Goal: Task Accomplishment & Management: Manage account settings

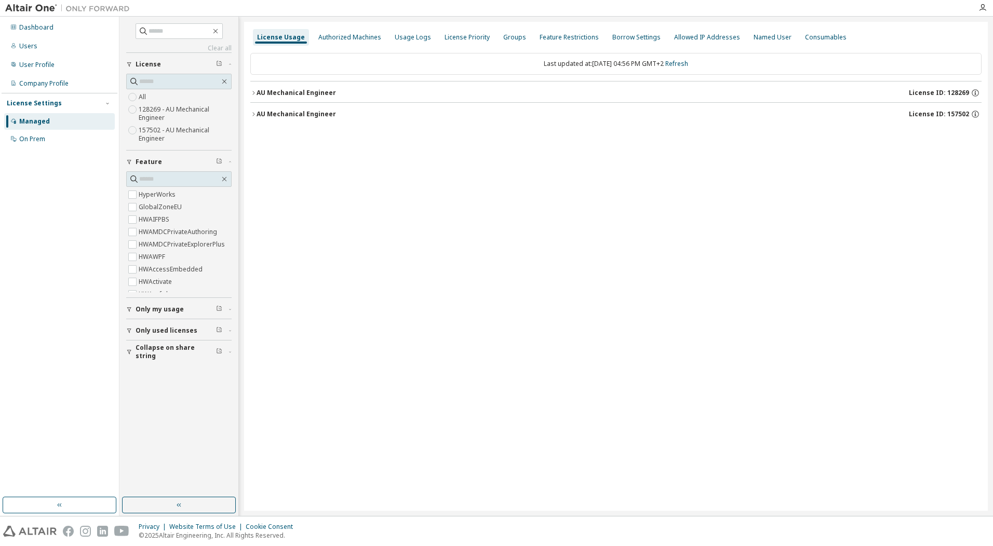
click at [179, 113] on label "128269 - AU Mechanical Engineer" at bounding box center [185, 113] width 93 height 21
click at [172, 129] on label "157502 - AU Mechanical Engineer" at bounding box center [185, 134] width 93 height 21
click at [169, 110] on label "128269 - AU Mechanical Engineer" at bounding box center [185, 113] width 93 height 21
click at [379, 96] on div "AU Mechanical Engineer License ID: 157502" at bounding box center [619, 92] width 725 height 9
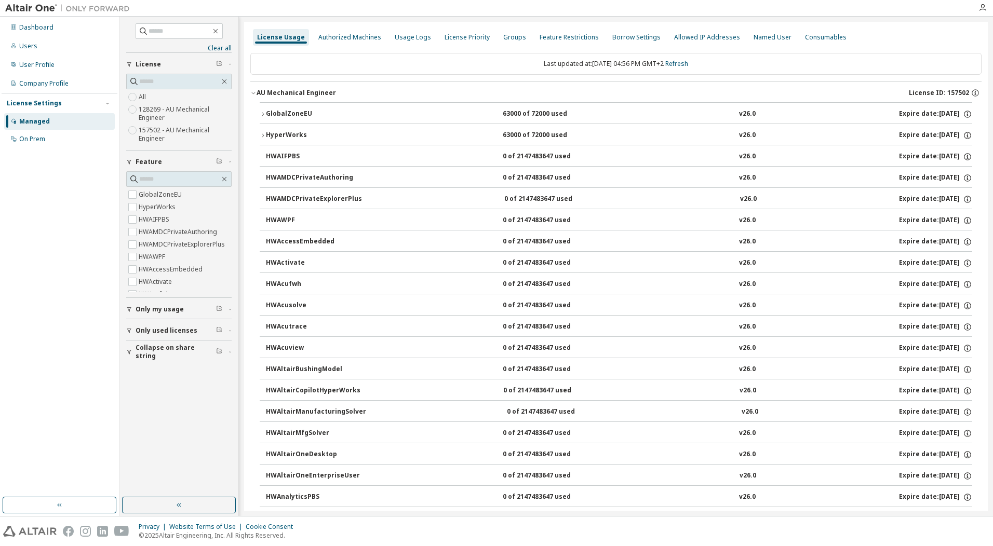
click at [167, 131] on label "157502 - AU Mechanical Engineer" at bounding box center [185, 134] width 93 height 21
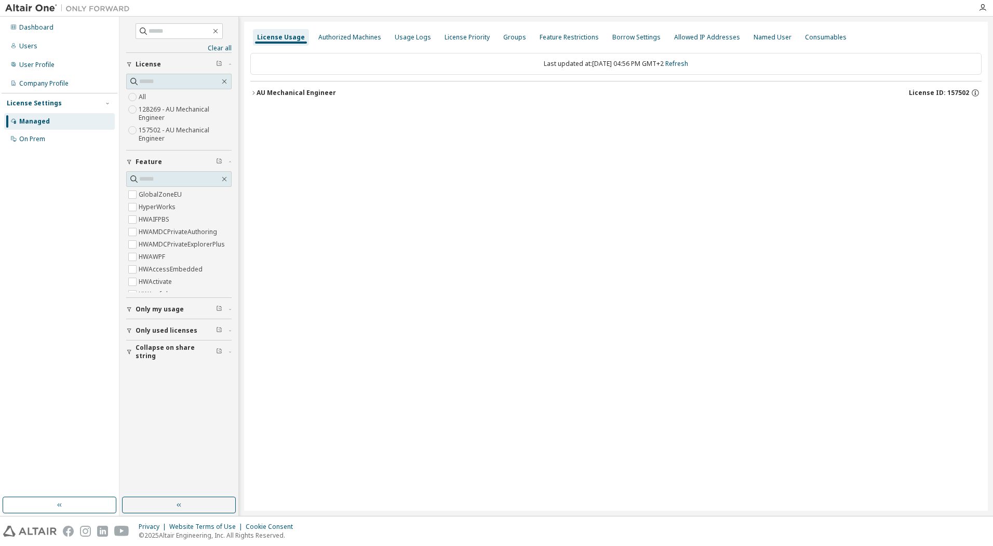
click at [288, 91] on div "AU Mechanical Engineer" at bounding box center [296, 93] width 79 height 8
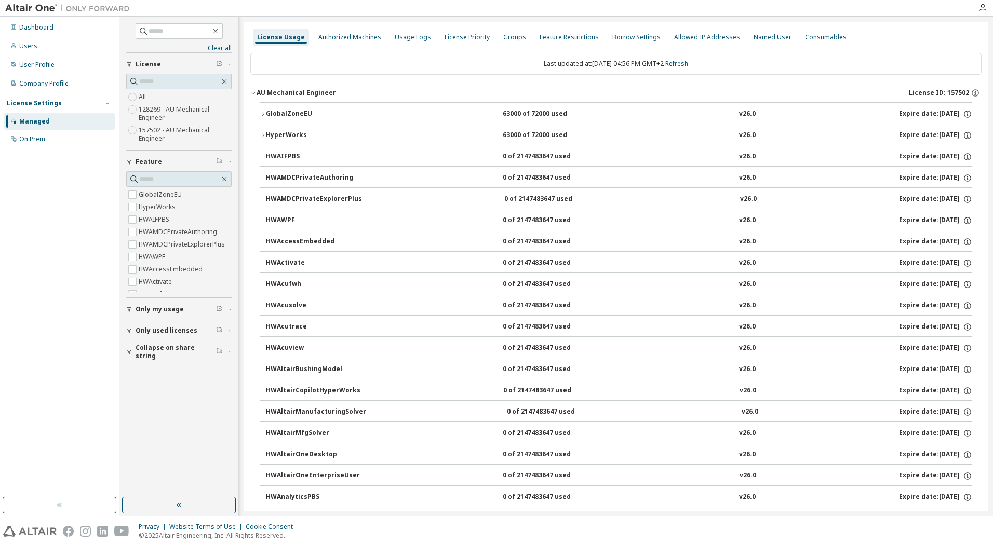
click at [175, 110] on label "128269 - AU Mechanical Engineer" at bounding box center [185, 113] width 93 height 21
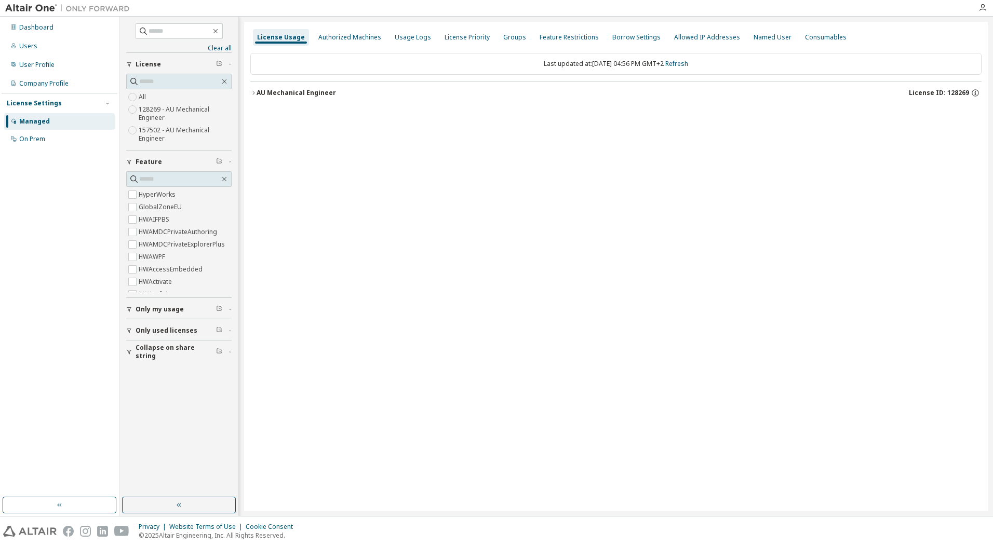
click at [270, 95] on div "AU Mechanical Engineer" at bounding box center [296, 93] width 79 height 8
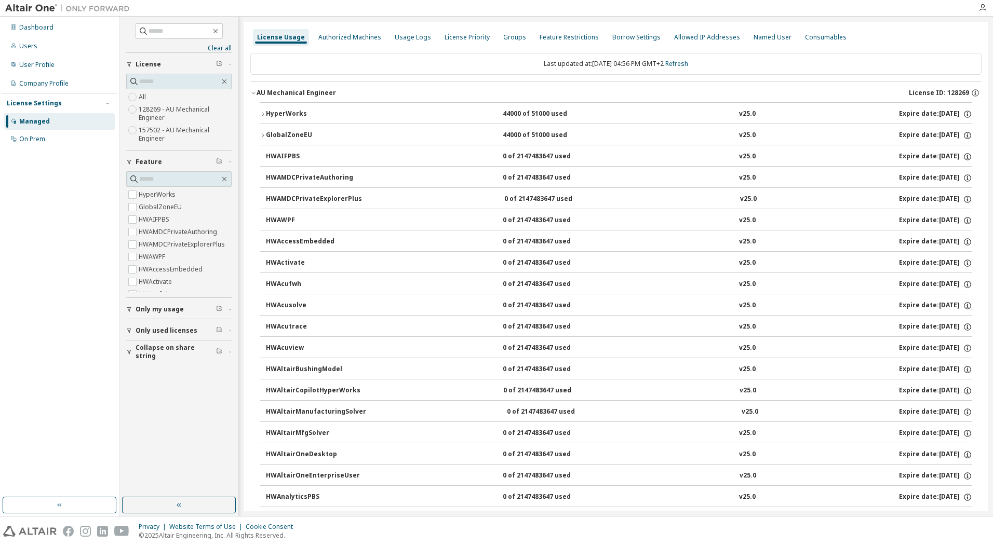
click at [338, 115] on div "HyperWorks" at bounding box center [312, 114] width 93 height 9
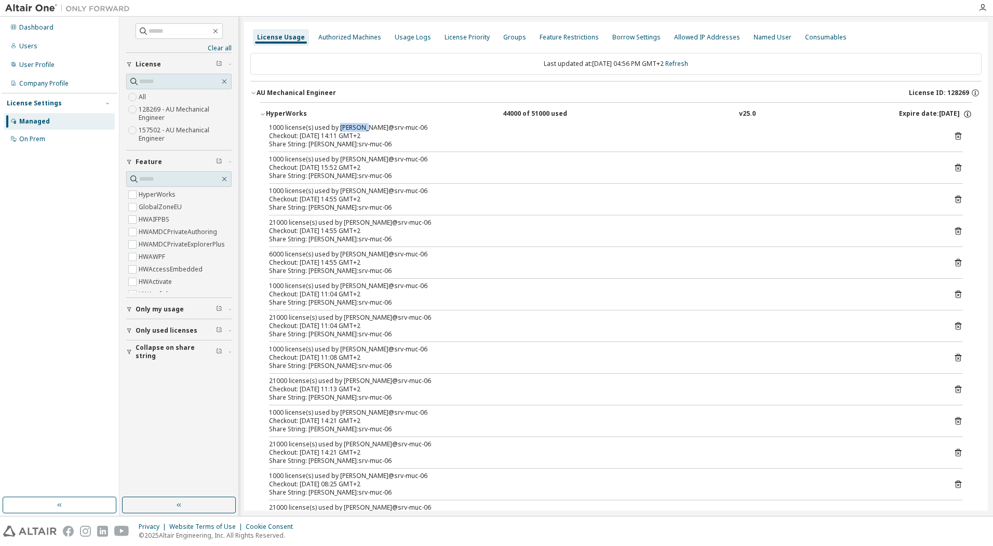
drag, startPoint x: 338, startPoint y: 129, endPoint x: 363, endPoint y: 130, distance: 24.9
click at [363, 130] on div "1000 license(s) used by [PERSON_NAME]@srv-muc-06" at bounding box center [603, 128] width 669 height 8
drag, startPoint x: 363, startPoint y: 130, endPoint x: 365, endPoint y: 159, distance: 29.2
click at [365, 159] on div "1000 license(s) used by [PERSON_NAME]@srv-muc-06" at bounding box center [603, 159] width 669 height 8
drag, startPoint x: 365, startPoint y: 159, endPoint x: 348, endPoint y: 157, distance: 16.7
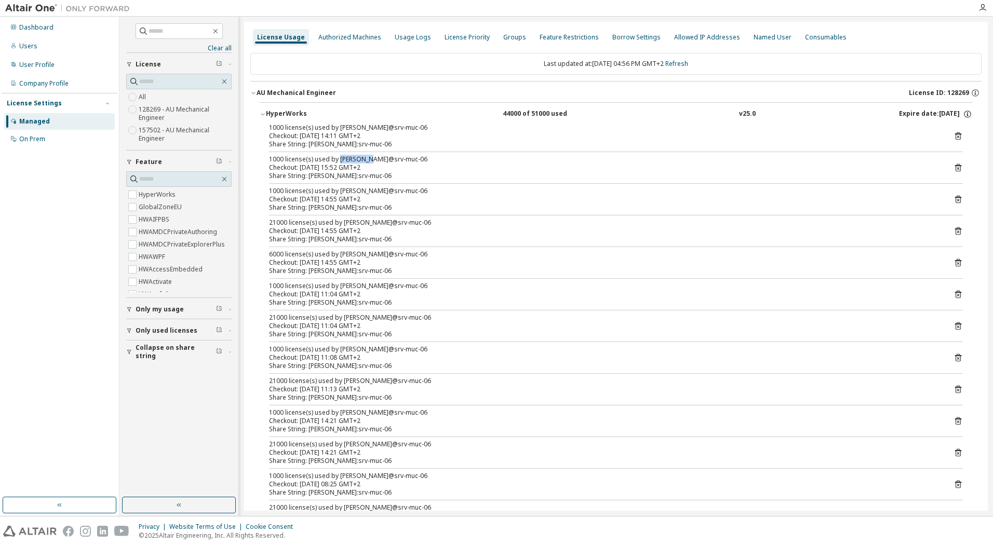
click at [348, 156] on div "1000 license(s) used by [PERSON_NAME]@srv-muc-06" at bounding box center [603, 159] width 669 height 8
drag, startPoint x: 343, startPoint y: 191, endPoint x: 361, endPoint y: 192, distance: 18.7
click at [361, 192] on div "1000 license(s) used by [PERSON_NAME]@srv-muc-06" at bounding box center [603, 191] width 669 height 8
click at [261, 112] on icon "button" at bounding box center [263, 114] width 6 height 6
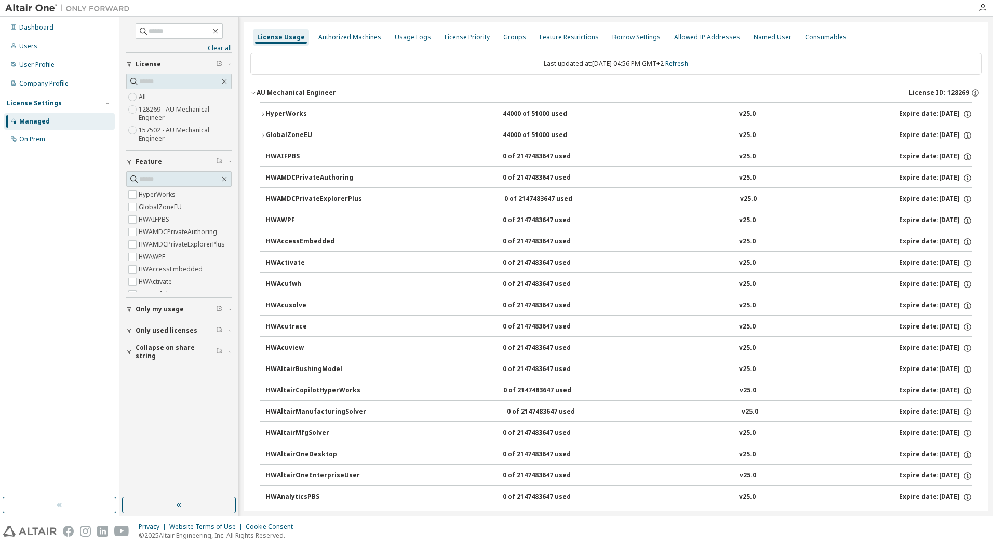
click at [155, 132] on label "157502 - AU Mechanical Engineer" at bounding box center [185, 134] width 93 height 21
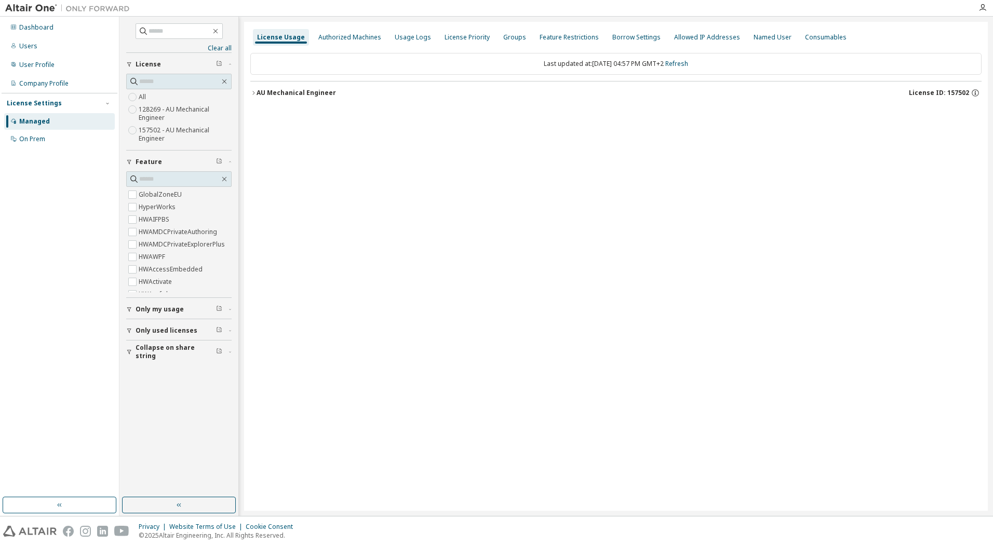
click at [281, 96] on div "AU Mechanical Engineer" at bounding box center [296, 93] width 79 height 8
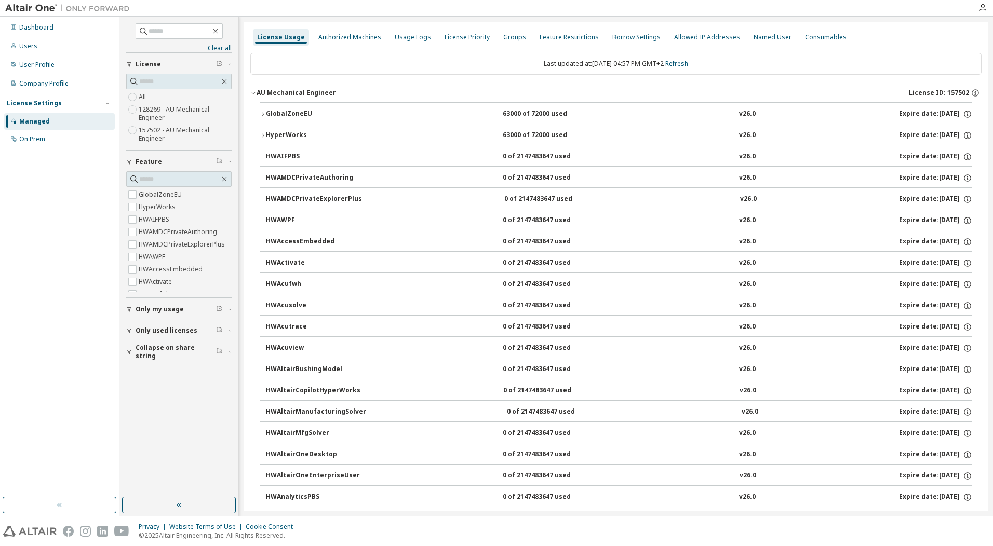
click at [290, 114] on div "GlobalZoneEU" at bounding box center [312, 114] width 93 height 9
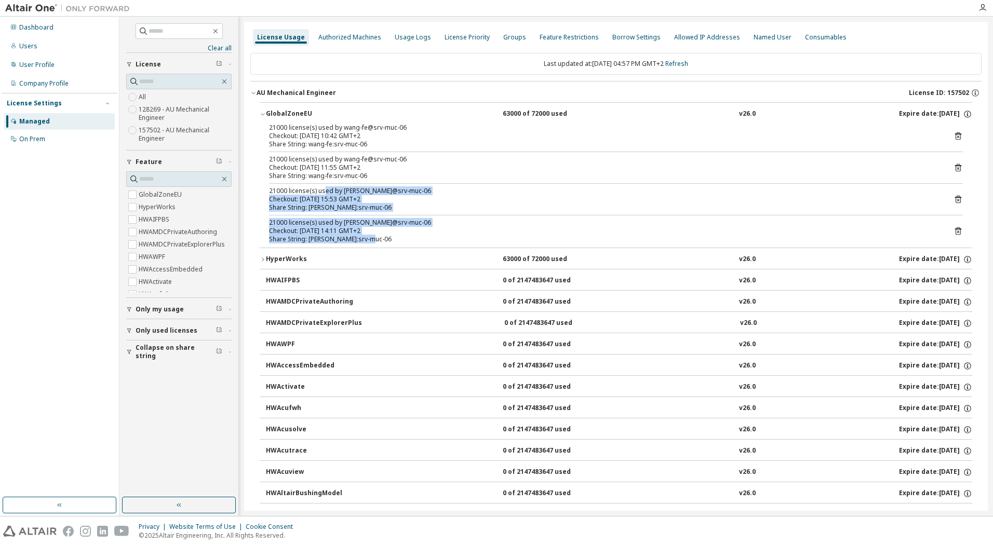
drag, startPoint x: 380, startPoint y: 238, endPoint x: 324, endPoint y: 184, distance: 77.9
click at [324, 184] on div "21000 license(s) used by wang-fe@srv-muc-06 Checkout: [DATE] 10:42 GMT+2 Share …" at bounding box center [616, 186] width 713 height 124
drag, startPoint x: 324, startPoint y: 184, endPoint x: 302, endPoint y: 202, distance: 27.7
click at [302, 202] on div "Checkout: [DATE] 15:53 GMT+2" at bounding box center [603, 199] width 669 height 8
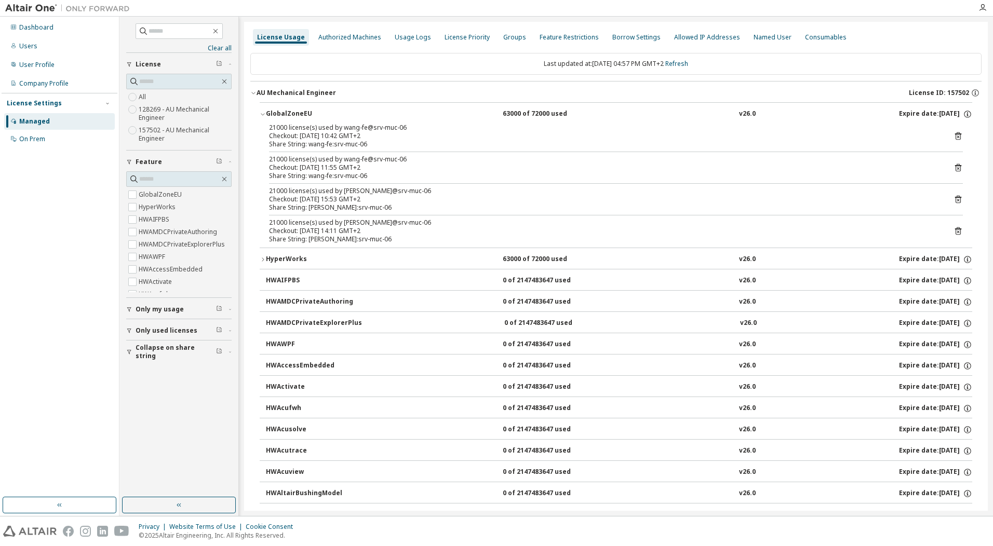
click at [263, 114] on icon "button" at bounding box center [263, 114] width 6 height 6
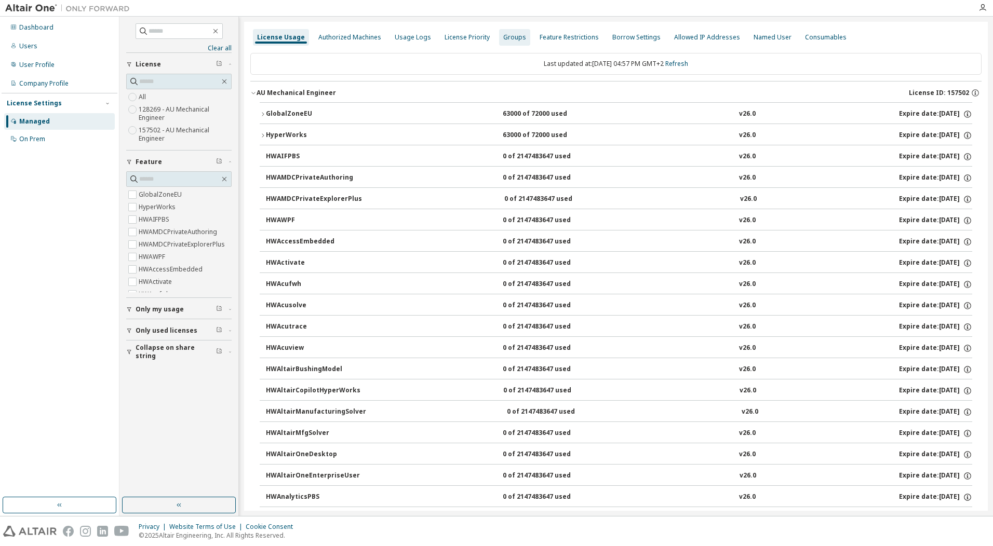
click at [503, 38] on div "Groups" at bounding box center [514, 37] width 23 height 8
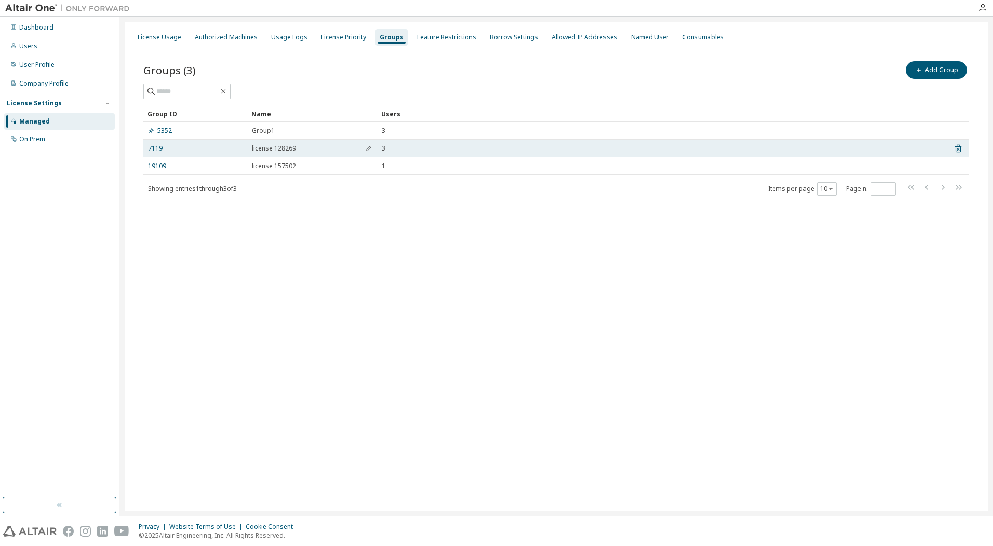
click at [259, 148] on span "license 128269" at bounding box center [274, 148] width 44 height 8
click at [285, 149] on span "license 128269" at bounding box center [274, 148] width 44 height 8
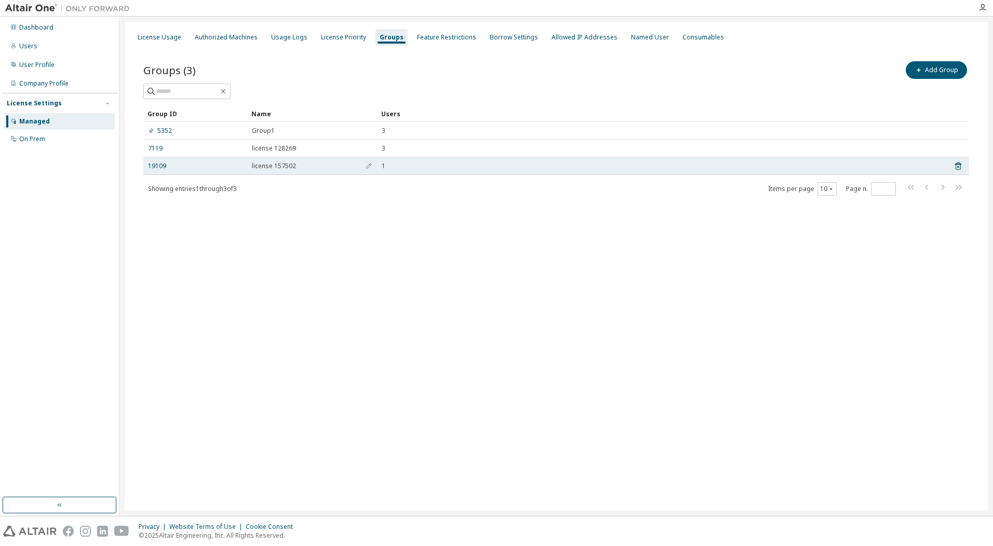
drag, startPoint x: 285, startPoint y: 149, endPoint x: 220, endPoint y: 159, distance: 65.8
click at [298, 196] on div "Groups (3) Add Group Clear Load Save Save As Field Operator Value Select filter…" at bounding box center [556, 135] width 851 height 177
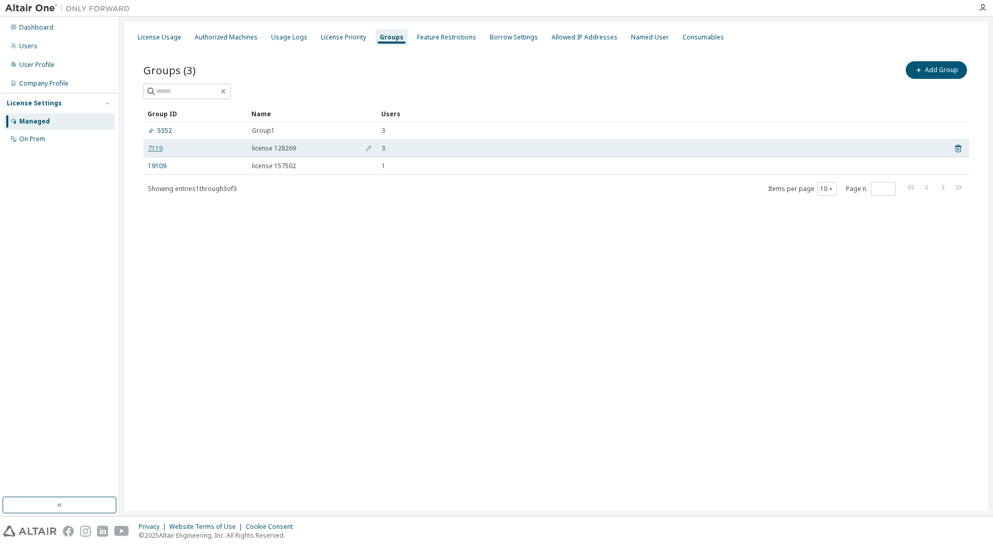
click at [156, 148] on link "7119" at bounding box center [155, 148] width 15 height 8
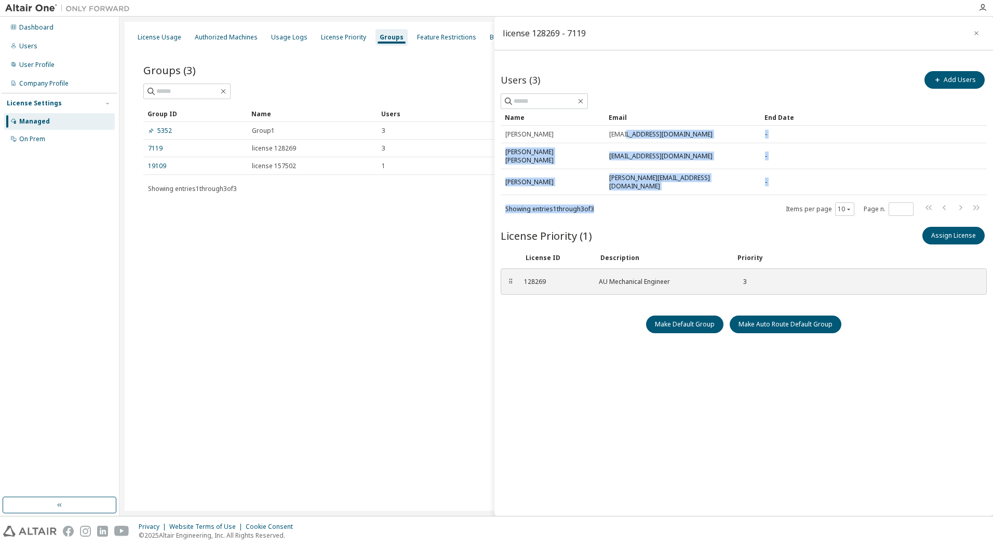
drag, startPoint x: 630, startPoint y: 138, endPoint x: 666, endPoint y: 183, distance: 58.0
click at [666, 183] on div "Name Email End Date [PERSON_NAME] [PERSON_NAME][EMAIL_ADDRESS][DOMAIN_NAME] - […" at bounding box center [744, 163] width 486 height 108
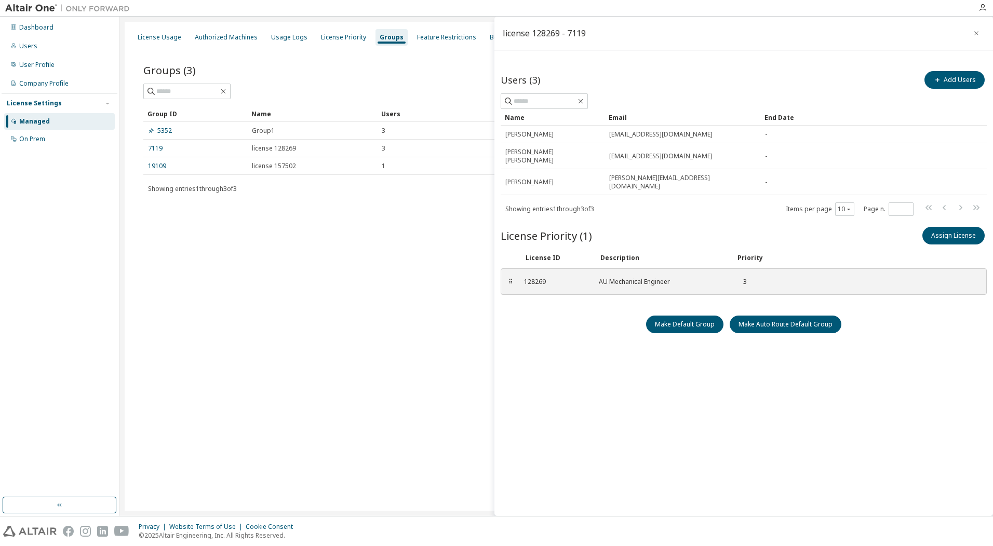
click at [610, 316] on div "Make Default Group Make Auto Route Default Group" at bounding box center [744, 325] width 486 height 18
drag, startPoint x: 525, startPoint y: 265, endPoint x: 551, endPoint y: 265, distance: 26.5
click at [551, 278] on div "128269" at bounding box center [555, 282] width 62 height 8
drag, startPoint x: 551, startPoint y: 265, endPoint x: 559, endPoint y: 331, distance: 66.4
click at [556, 330] on div "license 128269 - 7119 Users (3) Add Users Clear Load Save Save As Field Operato…" at bounding box center [743, 267] width 499 height 500
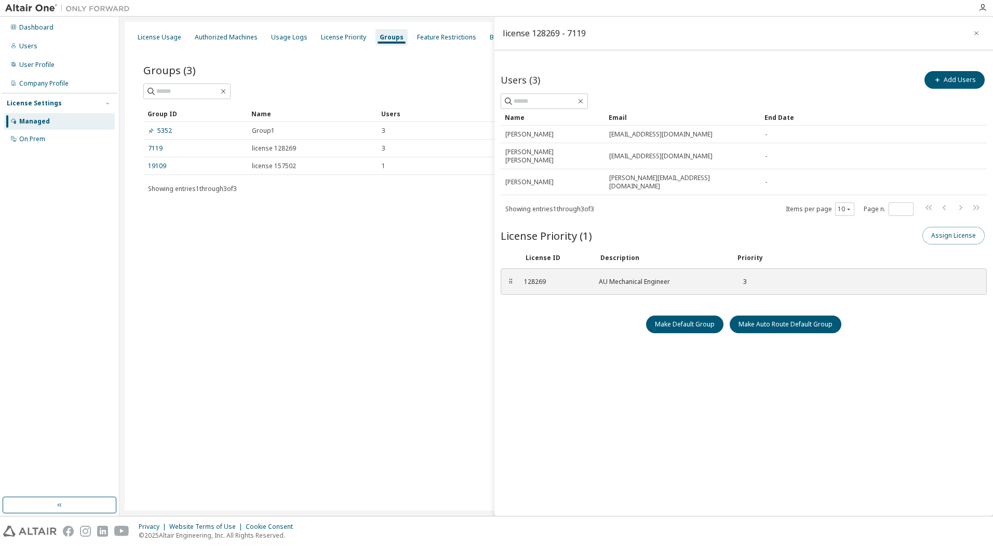
click at [959, 227] on button "Assign License" at bounding box center [953, 236] width 62 height 18
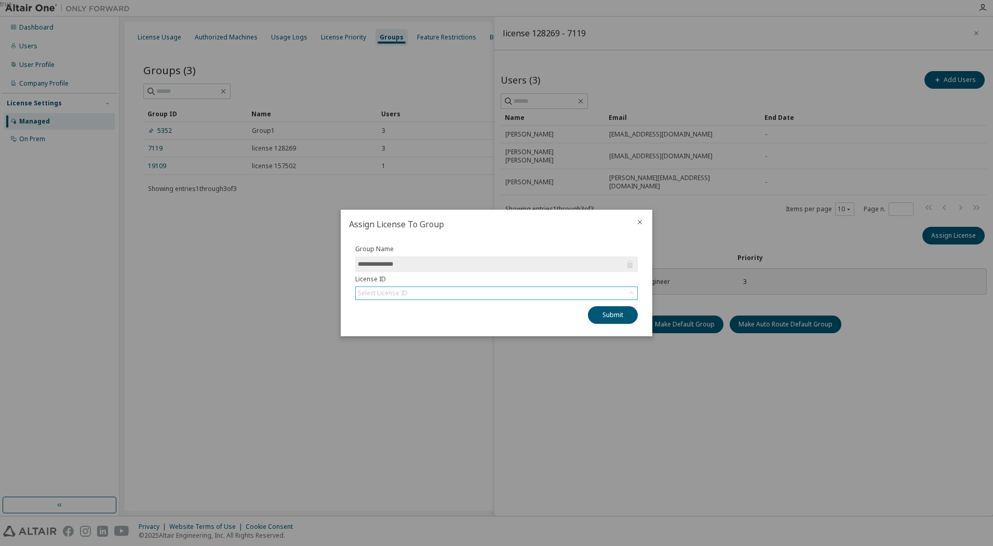
click at [439, 293] on div "Select License ID" at bounding box center [497, 293] width 282 height 12
click at [616, 398] on div "true" at bounding box center [496, 273] width 993 height 546
click at [640, 221] on icon "close" at bounding box center [640, 222] width 8 height 8
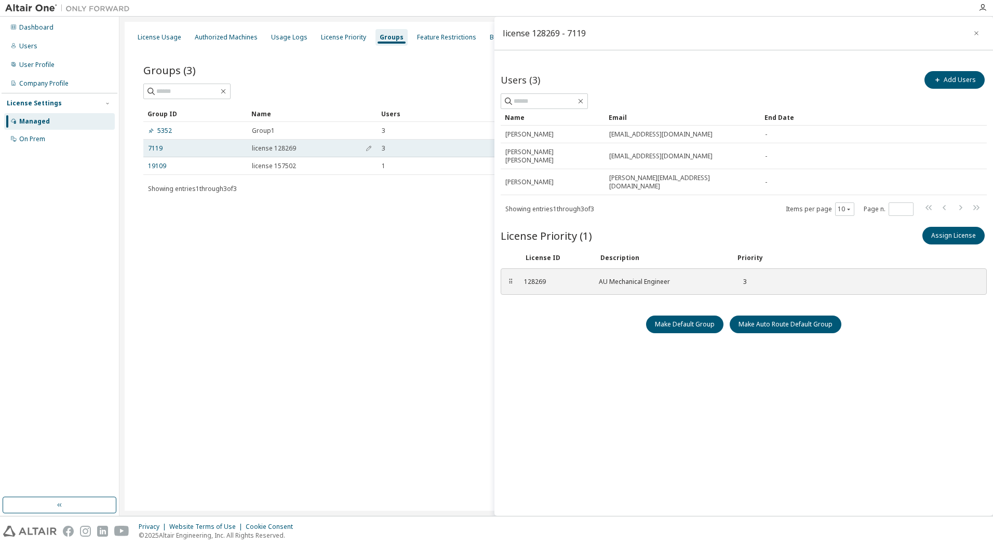
click at [270, 147] on span "license 128269" at bounding box center [274, 148] width 44 height 8
click at [269, 130] on span "Group1" at bounding box center [263, 131] width 23 height 8
click at [265, 239] on div "License Usage Authorized Machines Usage Logs License Priority Groups Feature Re…" at bounding box center [556, 266] width 863 height 489
click at [157, 148] on link "7119" at bounding box center [155, 148] width 15 height 8
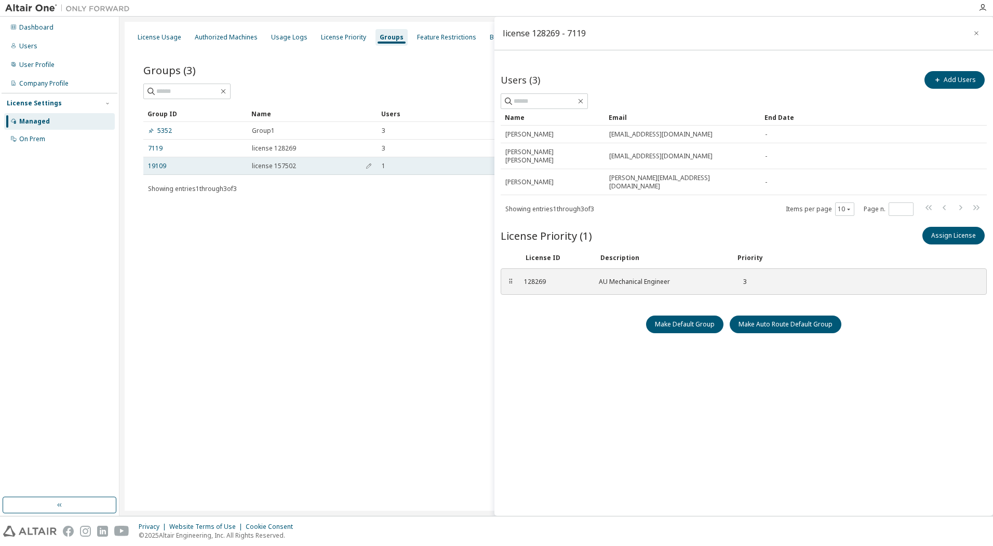
click at [166, 169] on div "19109" at bounding box center [195, 166] width 95 height 8
click at [163, 166] on link "19109" at bounding box center [157, 166] width 18 height 8
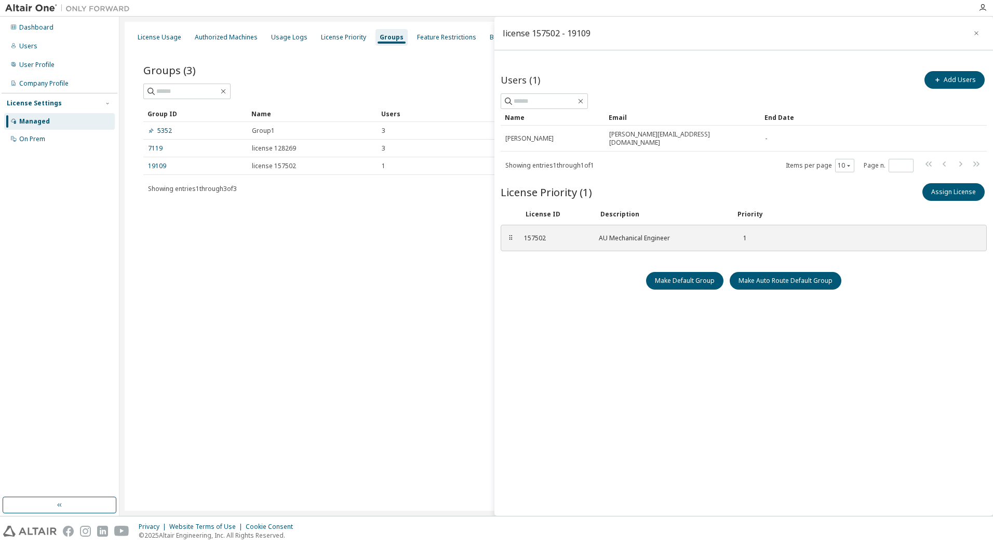
click at [421, 268] on div "License Usage Authorized Machines Usage Logs License Priority Groups Feature Re…" at bounding box center [556, 266] width 863 height 489
click at [975, 28] on button "button" at bounding box center [976, 33] width 17 height 17
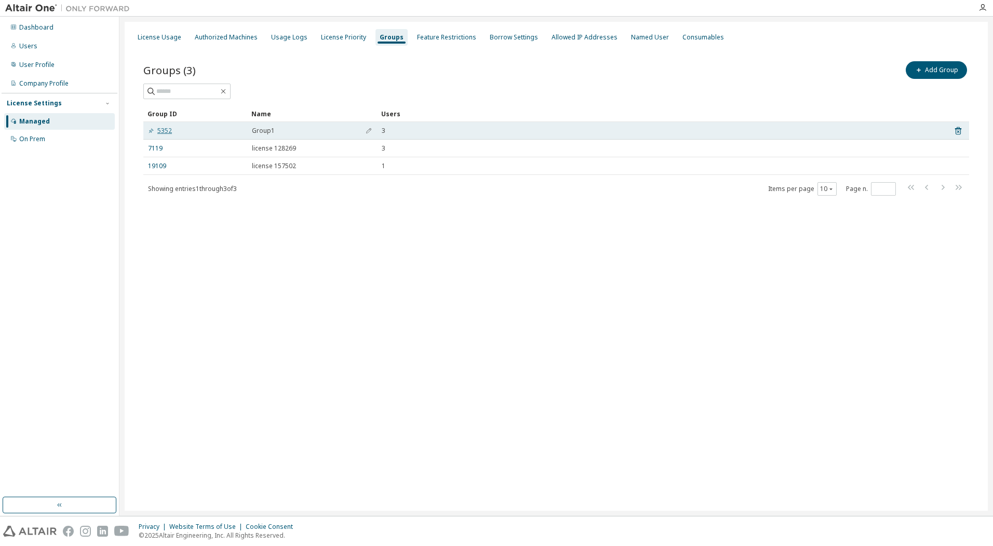
click at [166, 135] on link "5352" at bounding box center [160, 131] width 24 height 8
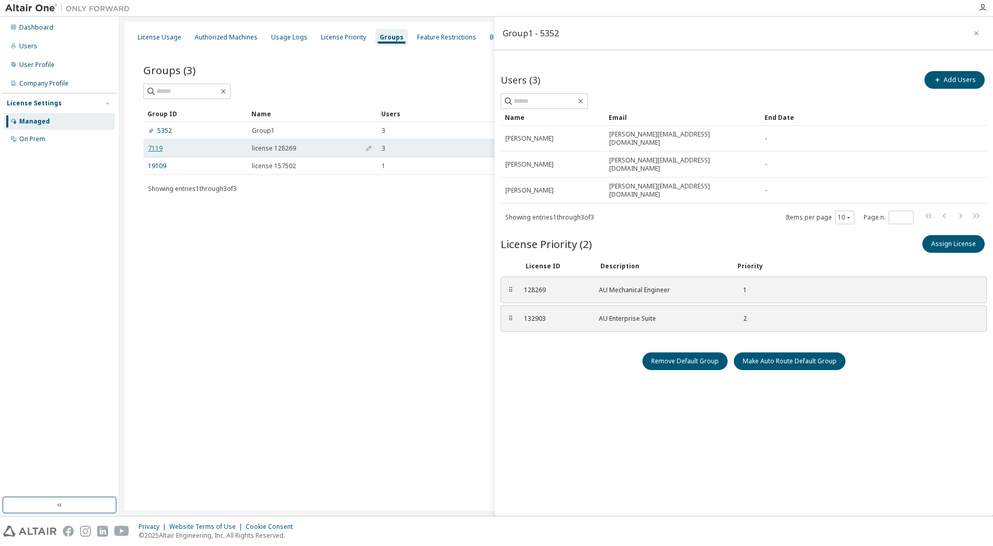
click at [152, 149] on link "7119" at bounding box center [155, 148] width 15 height 8
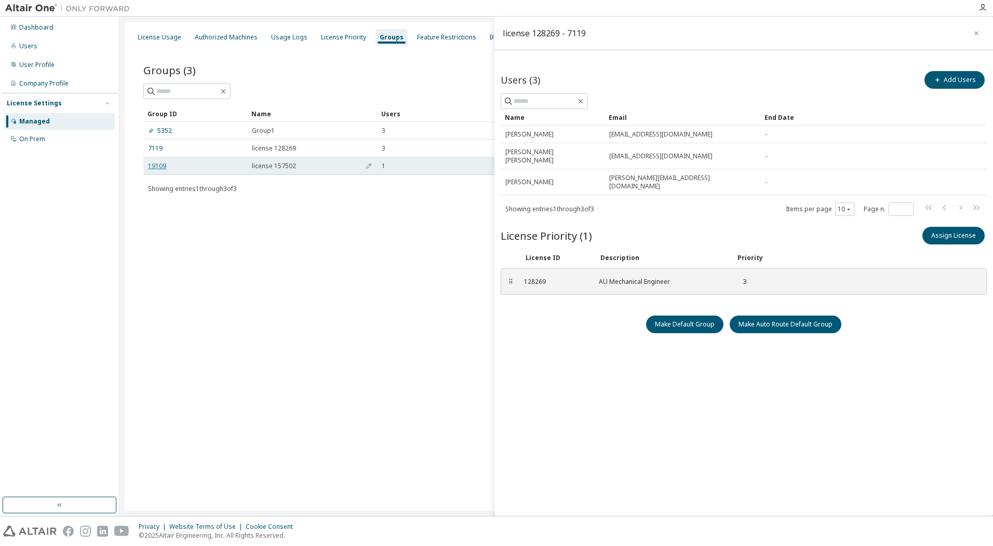
click at [153, 166] on link "19109" at bounding box center [157, 166] width 18 height 8
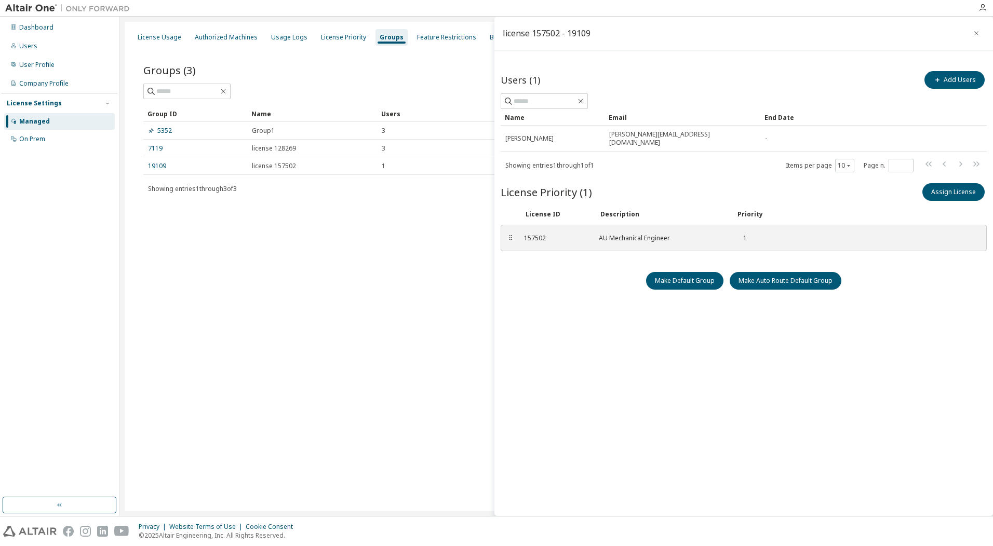
click at [193, 290] on div "License Usage Authorized Machines Usage Logs License Priority Groups Feature Re…" at bounding box center [556, 266] width 863 height 489
click at [239, 288] on div "License Usage Authorized Machines Usage Logs License Priority Groups Feature Re…" at bounding box center [556, 266] width 863 height 489
click at [159, 167] on link "19109" at bounding box center [157, 166] width 18 height 8
click at [166, 133] on link "5352" at bounding box center [160, 131] width 24 height 8
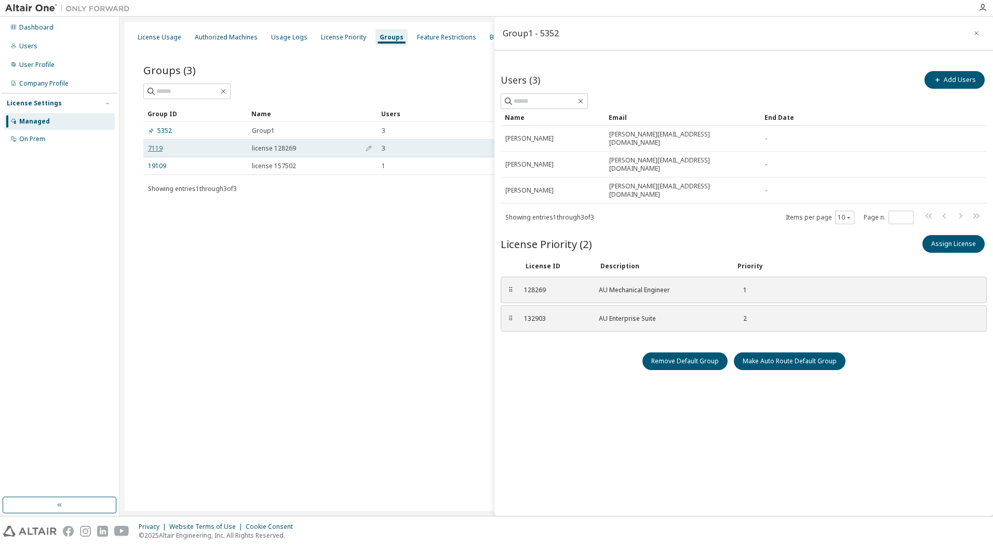
click at [155, 150] on link "7119" at bounding box center [155, 148] width 15 height 8
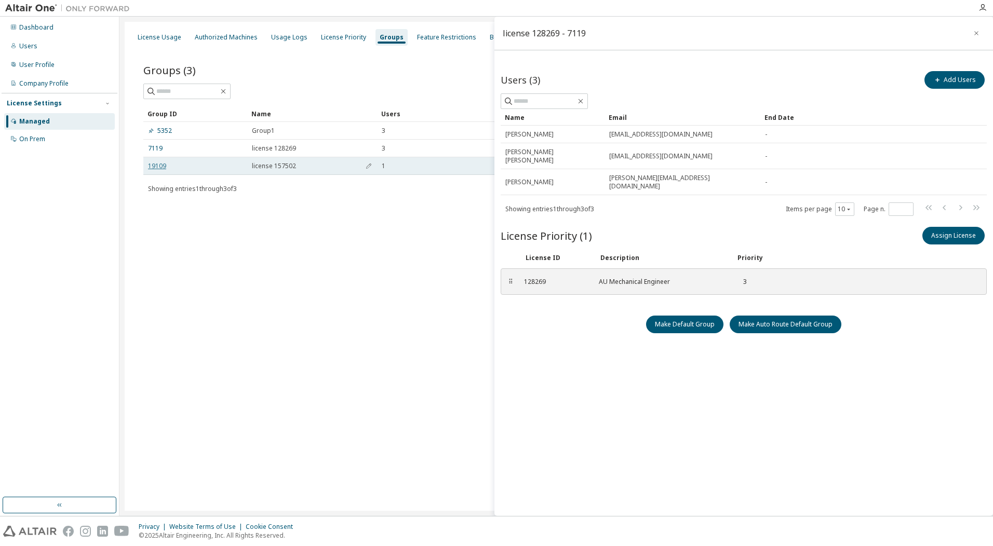
click at [160, 164] on link "19109" at bounding box center [157, 166] width 18 height 8
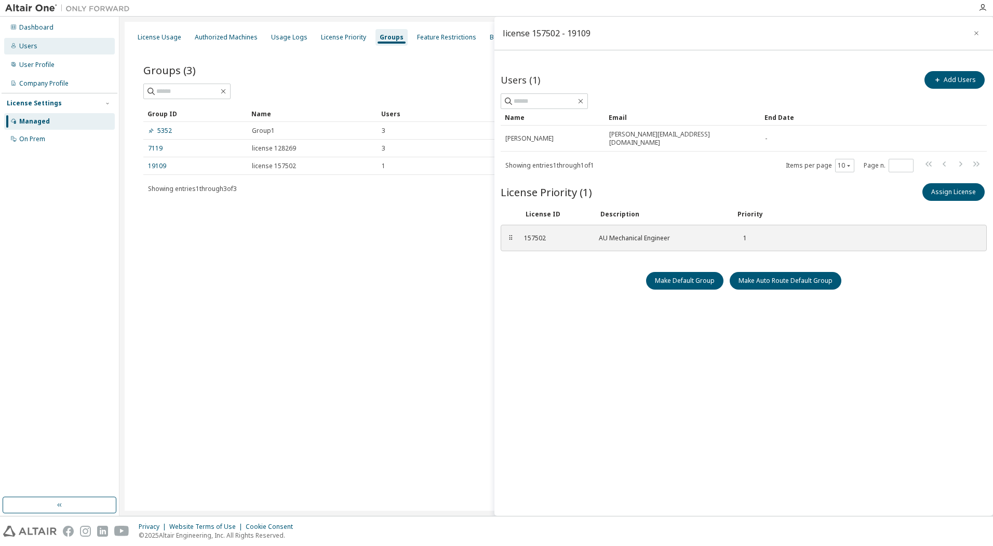
click at [38, 43] on div "Users" at bounding box center [59, 46] width 111 height 17
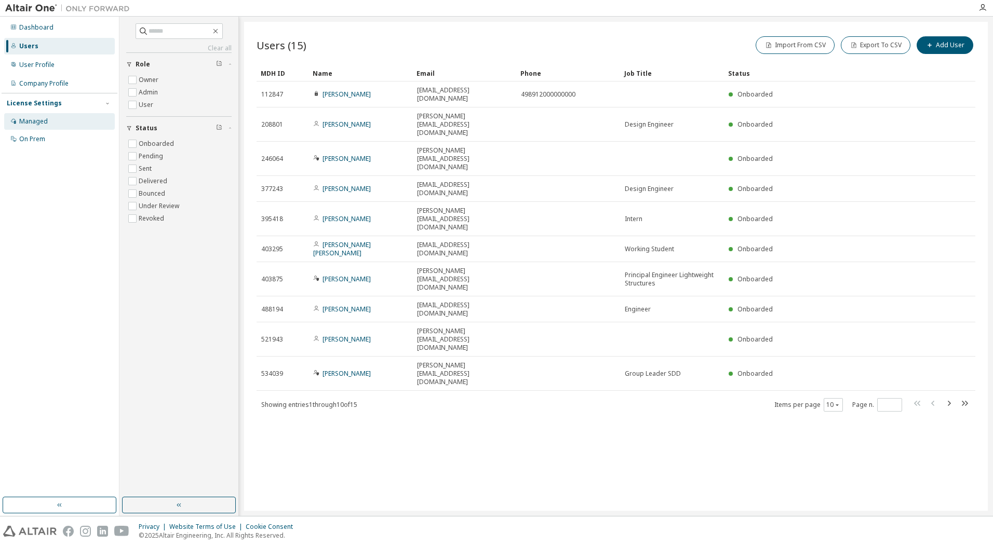
click at [40, 122] on div "Managed" at bounding box center [33, 121] width 29 height 8
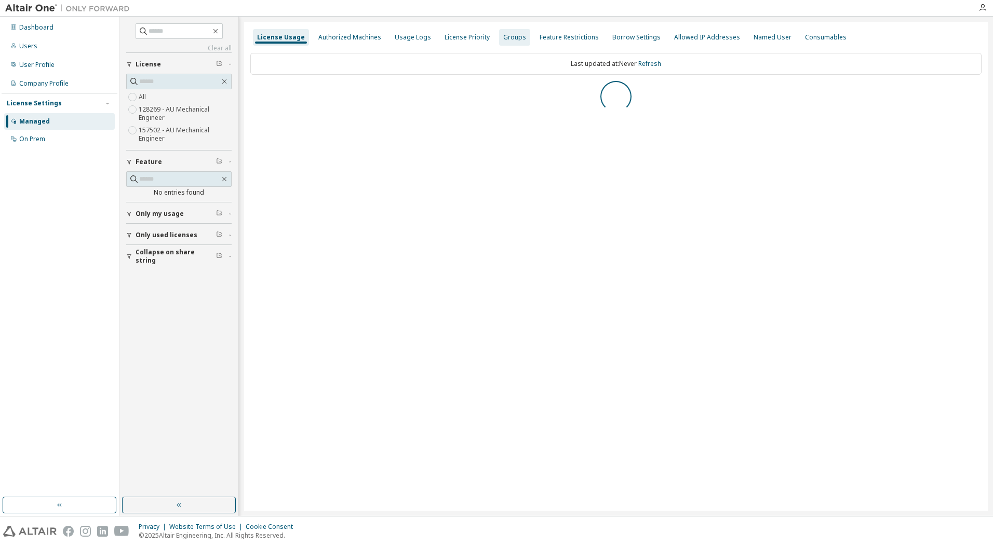
click at [504, 41] on div "Groups" at bounding box center [514, 37] width 23 height 8
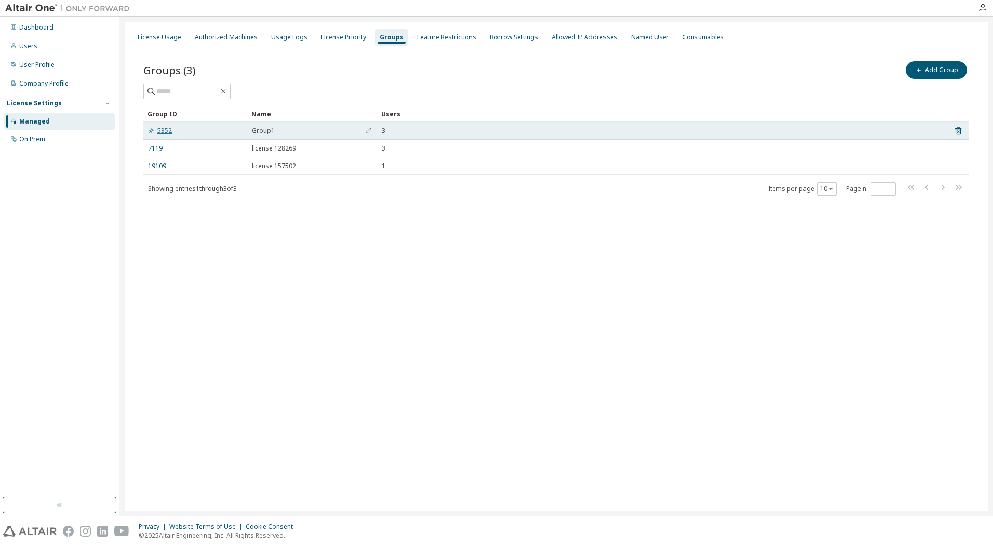
click at [164, 132] on link "5352" at bounding box center [160, 131] width 24 height 8
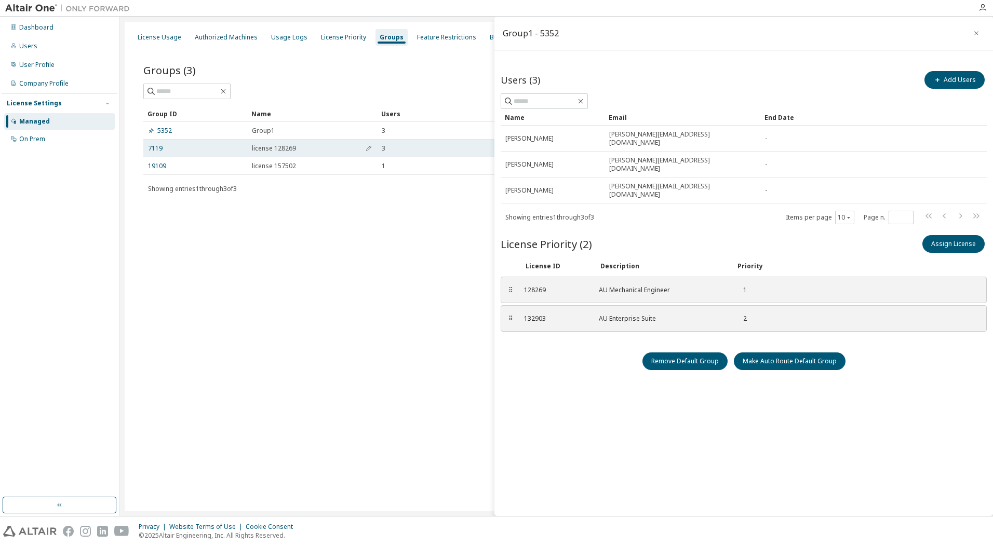
click at [165, 152] on div "7119" at bounding box center [195, 148] width 95 height 8
click at [158, 149] on link "7119" at bounding box center [155, 148] width 15 height 8
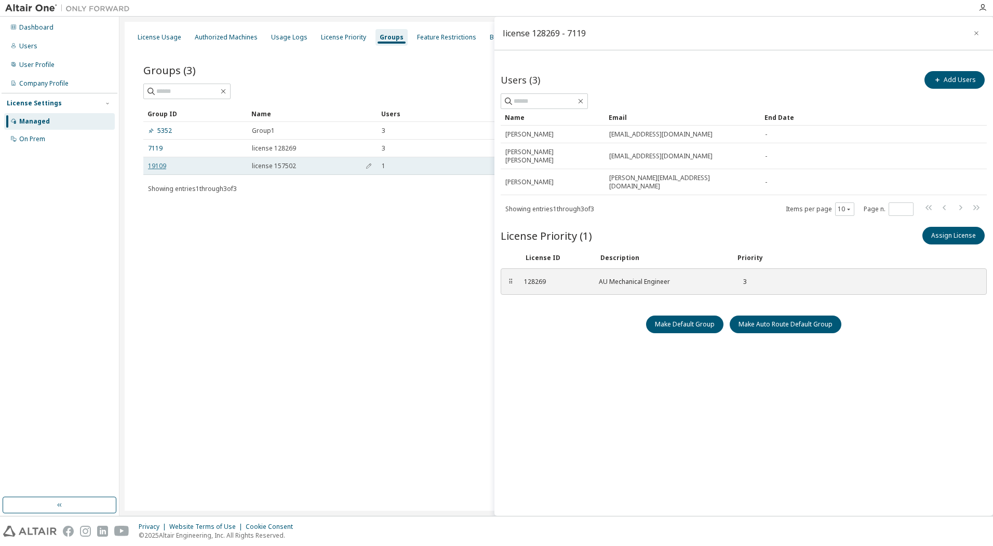
click at [162, 168] on link "19109" at bounding box center [157, 166] width 18 height 8
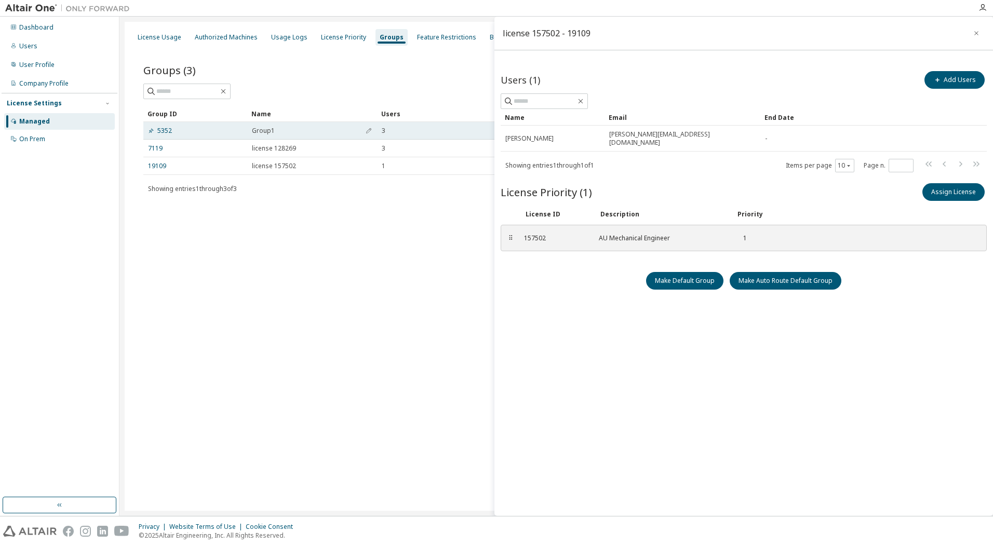
click at [192, 131] on div "5352" at bounding box center [195, 131] width 95 height 8
click at [167, 130] on link "5352" at bounding box center [160, 131] width 24 height 8
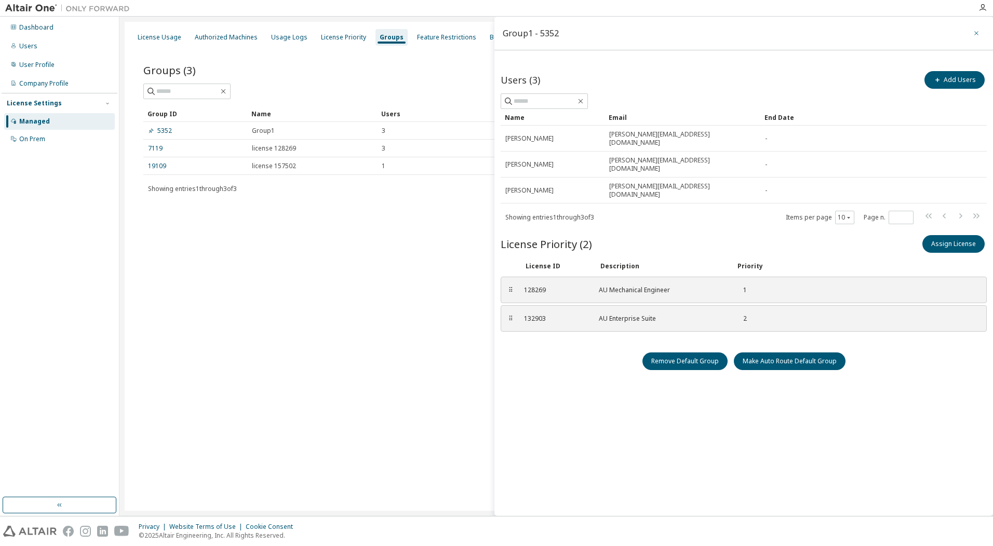
click at [975, 32] on icon "button" at bounding box center [976, 33] width 4 height 4
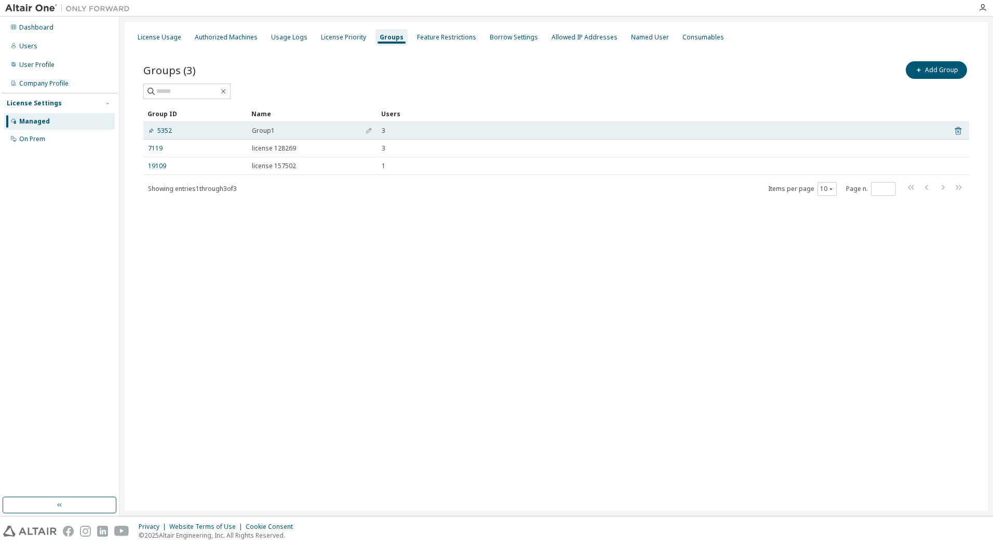
click at [957, 130] on icon at bounding box center [958, 131] width 9 height 12
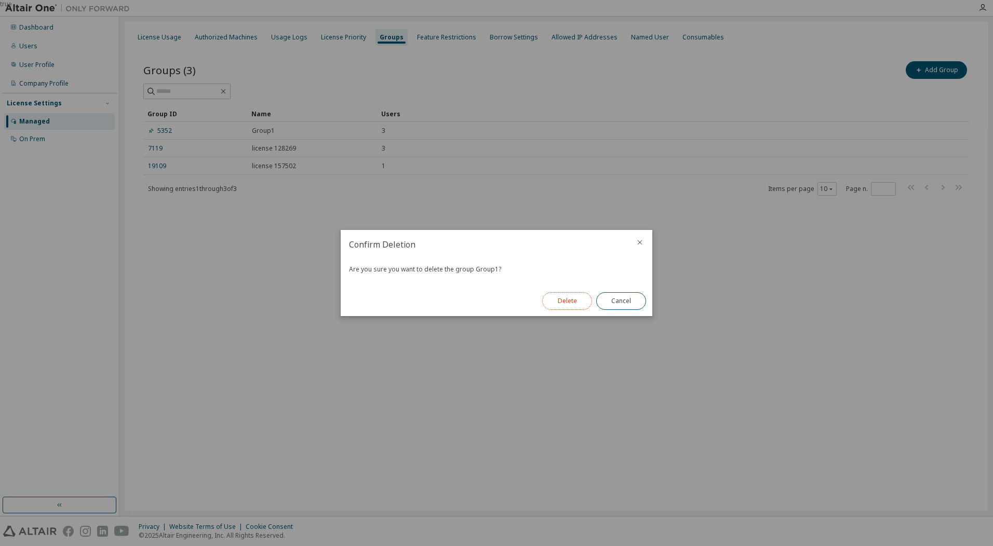
click at [564, 301] on button "Delete" at bounding box center [567, 301] width 50 height 18
click at [620, 303] on button "Close" at bounding box center [621, 301] width 50 height 18
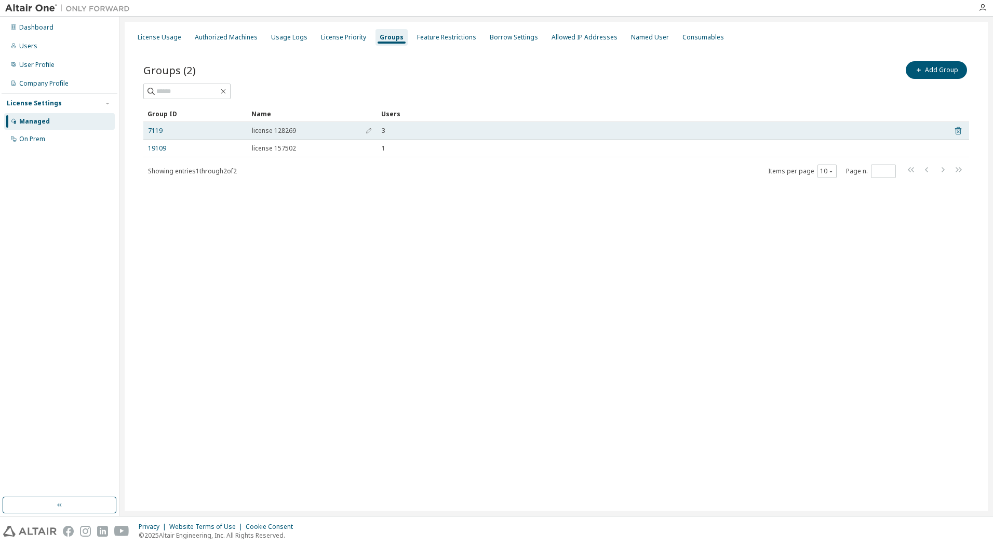
click at [958, 131] on icon at bounding box center [958, 131] width 9 height 12
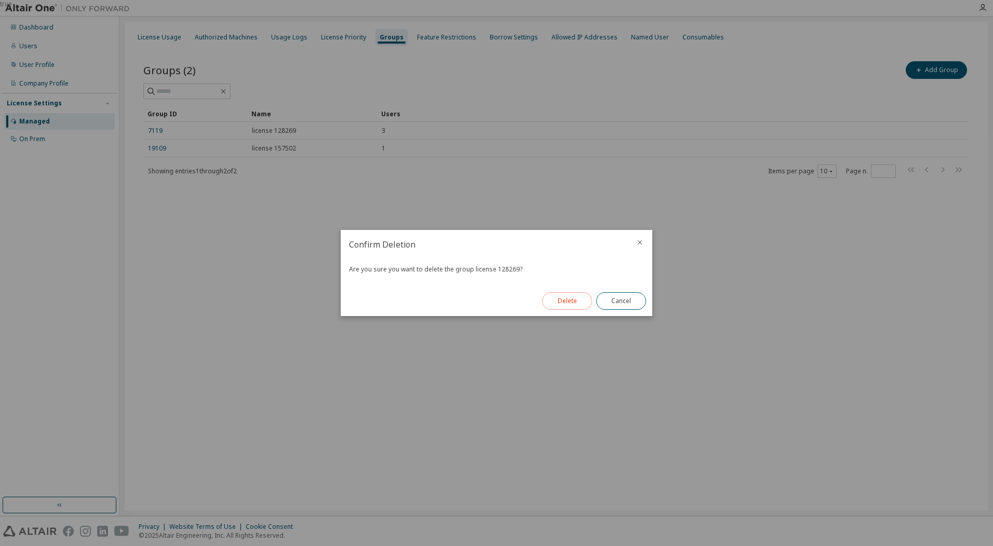
click at [567, 304] on button "Delete" at bounding box center [567, 301] width 50 height 18
click at [620, 303] on button "Close" at bounding box center [621, 301] width 50 height 18
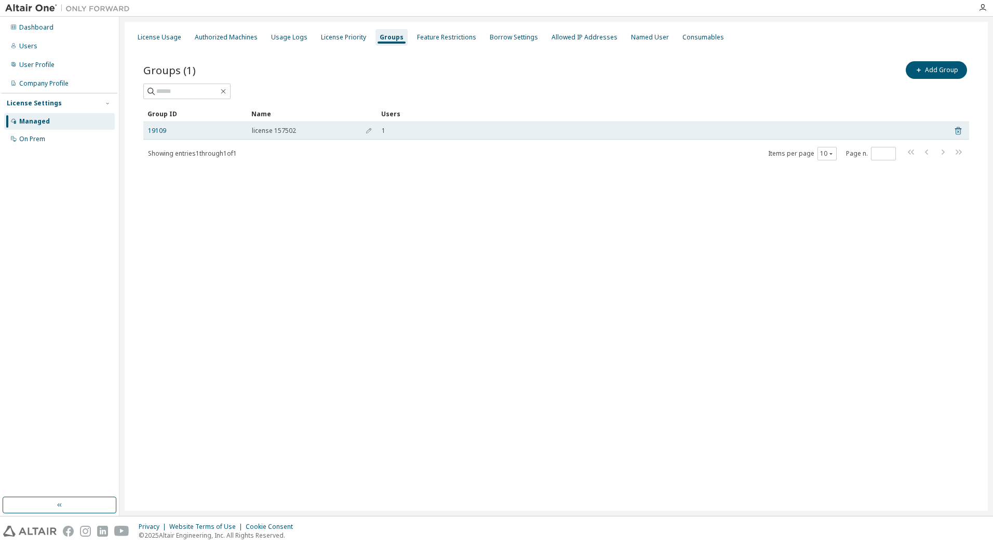
click at [958, 131] on icon at bounding box center [958, 131] width 3 height 3
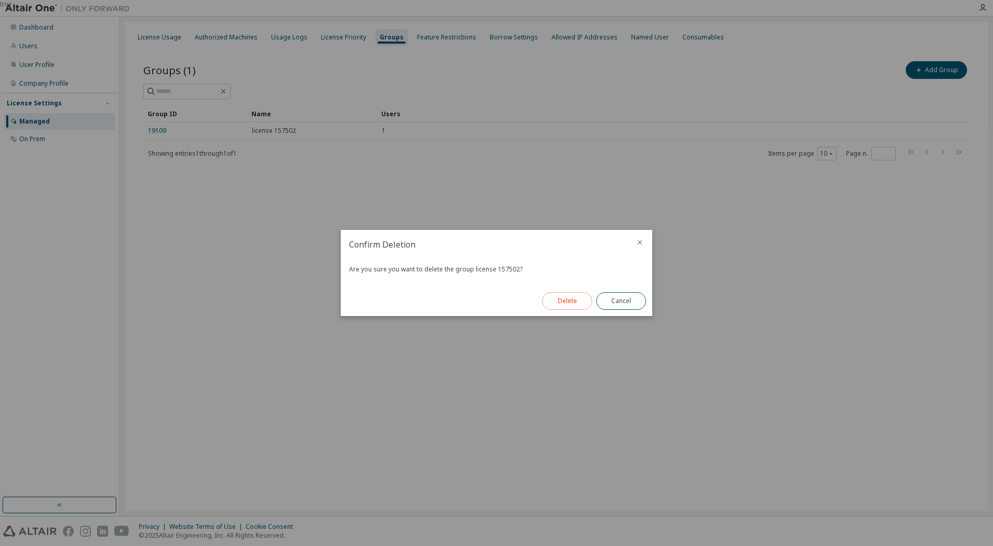
click at [566, 296] on button "Delete" at bounding box center [567, 301] width 50 height 18
drag, startPoint x: 481, startPoint y: 220, endPoint x: 572, endPoint y: 280, distance: 109.3
click at [482, 220] on div "true" at bounding box center [496, 273] width 993 height 546
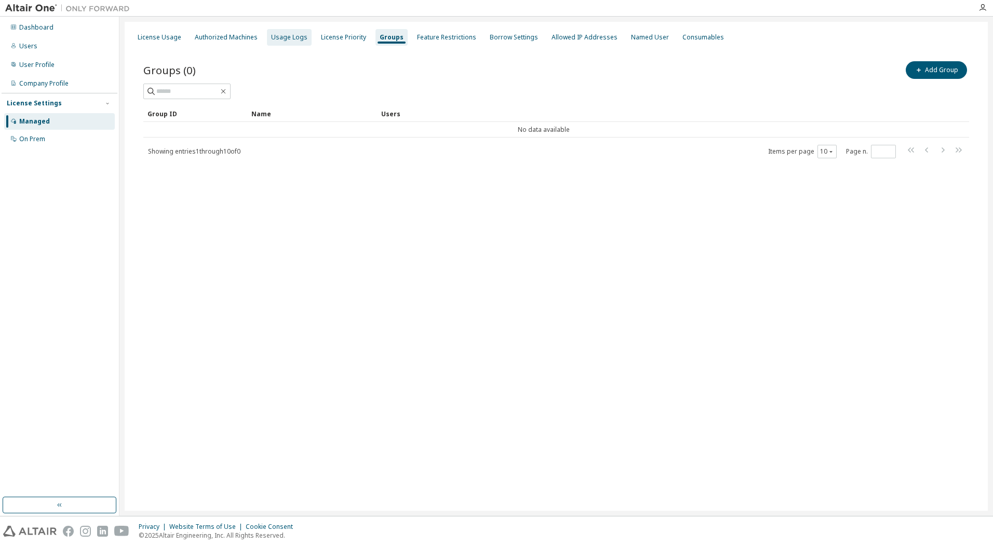
click at [279, 38] on div "Usage Logs" at bounding box center [289, 37] width 36 height 8
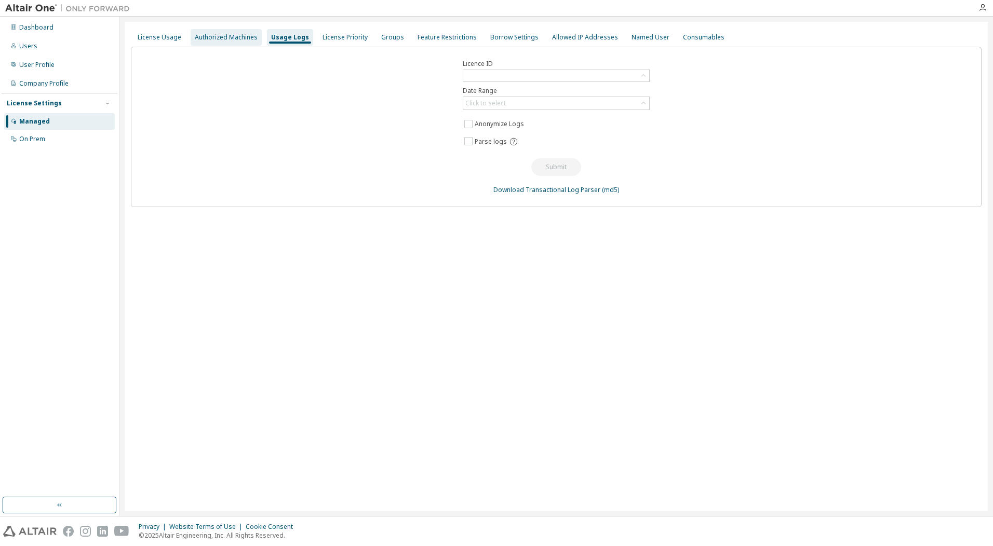
click at [224, 41] on div "Authorized Machines" at bounding box center [226, 37] width 63 height 8
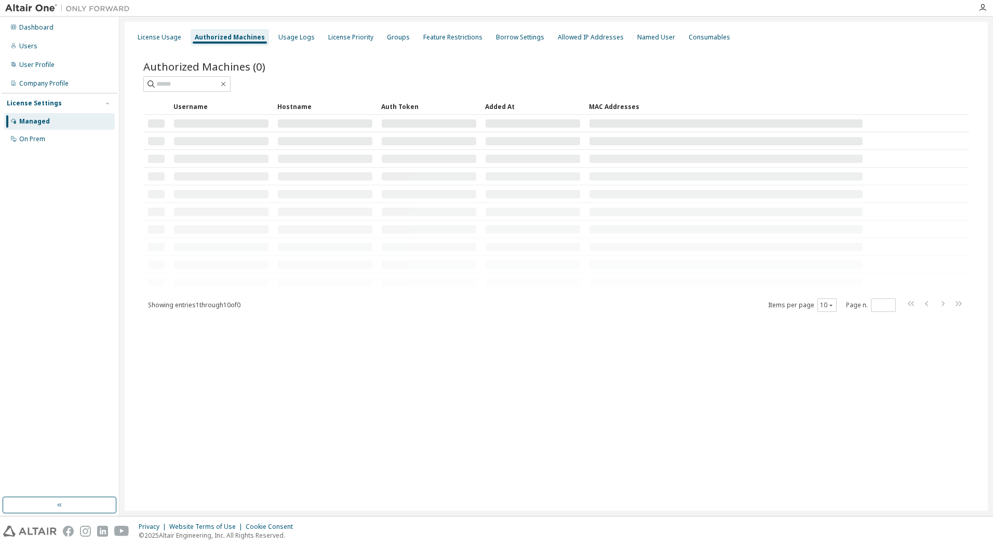
click at [186, 41] on div "License Usage Authorized Machines Usage Logs License Priority Groups Feature Re…" at bounding box center [556, 37] width 851 height 19
click at [169, 41] on div "License Usage" at bounding box center [160, 37] width 44 height 8
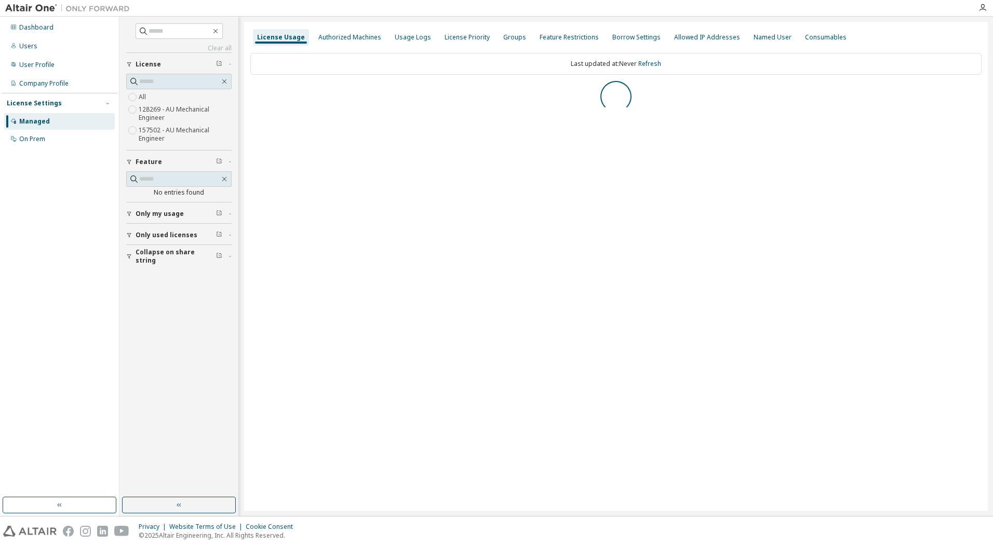
click at [162, 109] on label "128269 - AU Mechanical Engineer" at bounding box center [185, 113] width 93 height 21
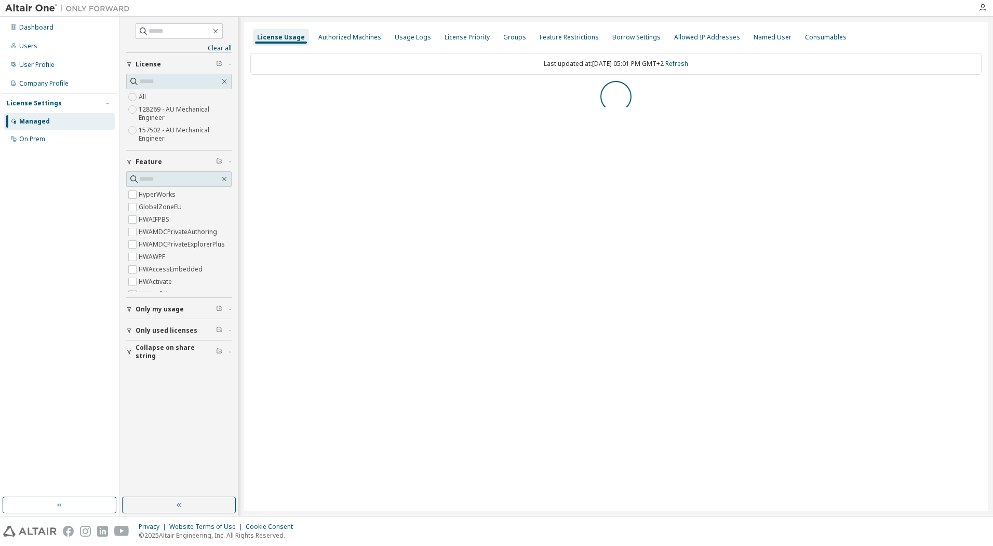
click at [158, 132] on label "157502 - AU Mechanical Engineer" at bounding box center [185, 134] width 93 height 21
click at [167, 112] on label "128269 - AU Mechanical Engineer" at bounding box center [185, 113] width 93 height 21
click at [151, 133] on label "157502 - AU Mechanical Engineer" at bounding box center [185, 134] width 93 height 21
click at [147, 113] on label "128269 - AU Mechanical Engineer" at bounding box center [185, 113] width 93 height 21
click at [299, 94] on div "AU Mechanical Engineer" at bounding box center [296, 93] width 79 height 8
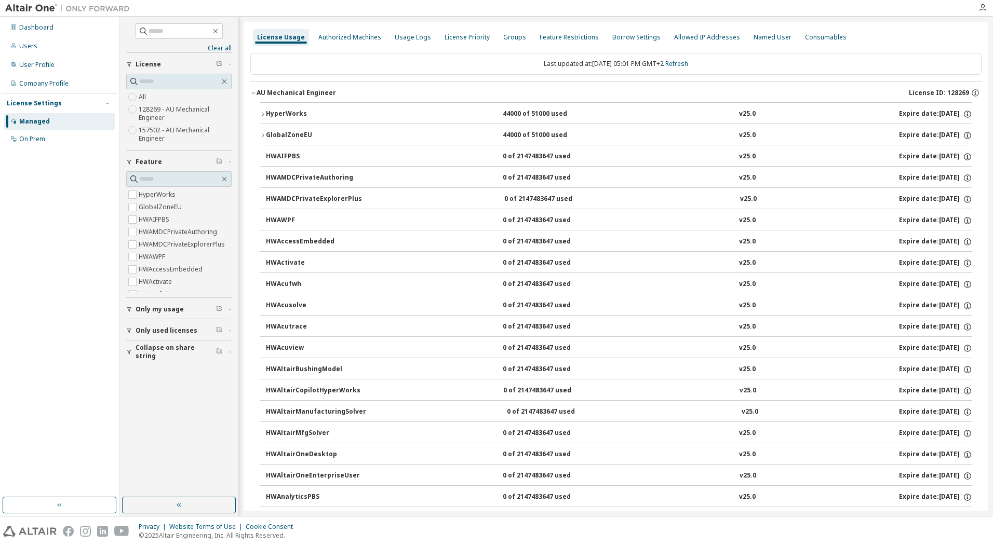
click at [157, 133] on label "157502 - AU Mechanical Engineer" at bounding box center [185, 134] width 93 height 21
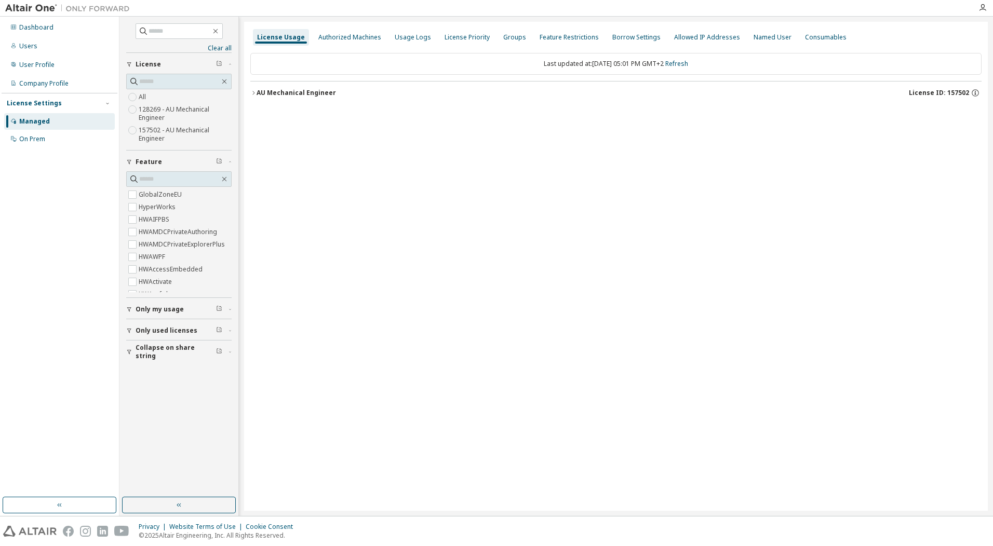
click at [270, 90] on div "AU Mechanical Engineer" at bounding box center [296, 93] width 79 height 8
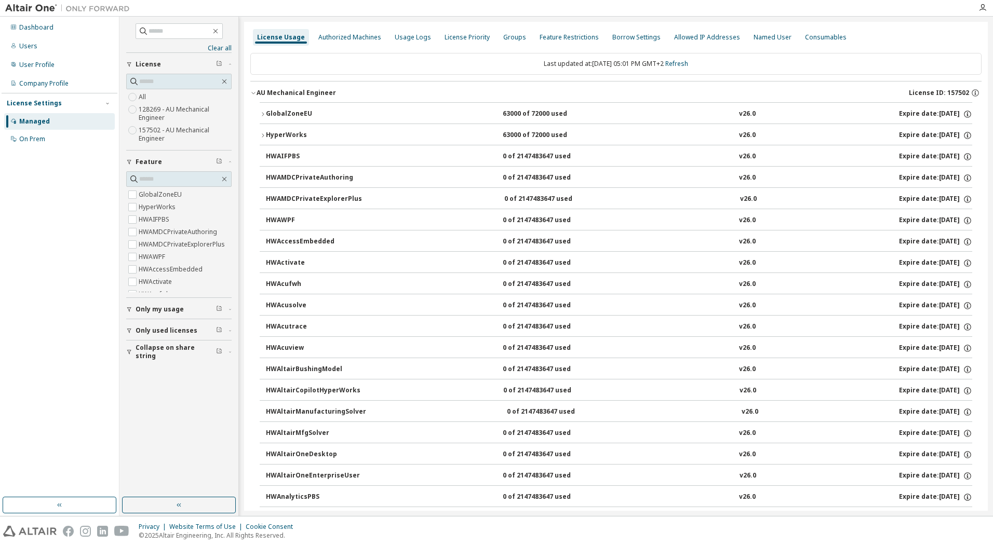
click at [162, 110] on label "128269 - AU Mechanical Engineer" at bounding box center [185, 113] width 93 height 21
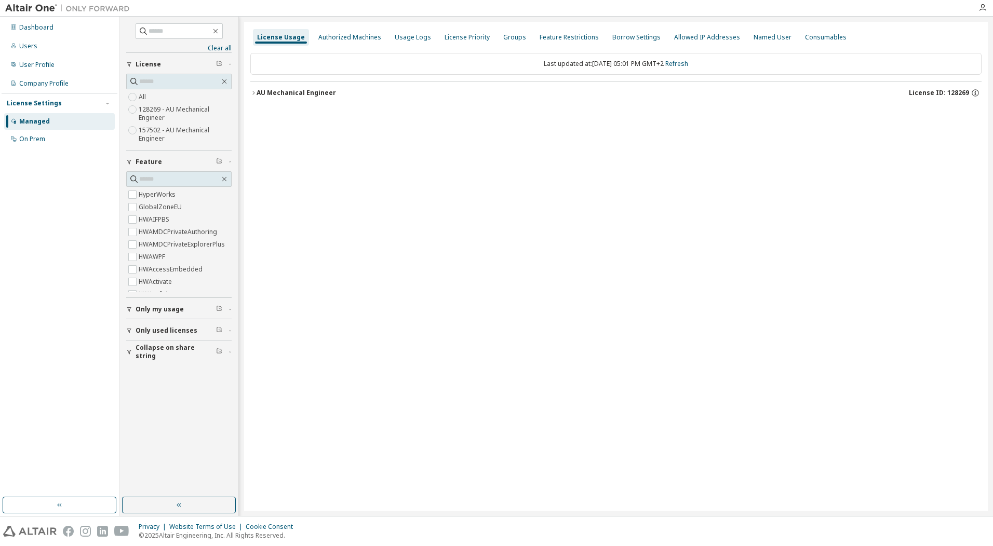
click at [286, 95] on div "AU Mechanical Engineer" at bounding box center [296, 93] width 79 height 8
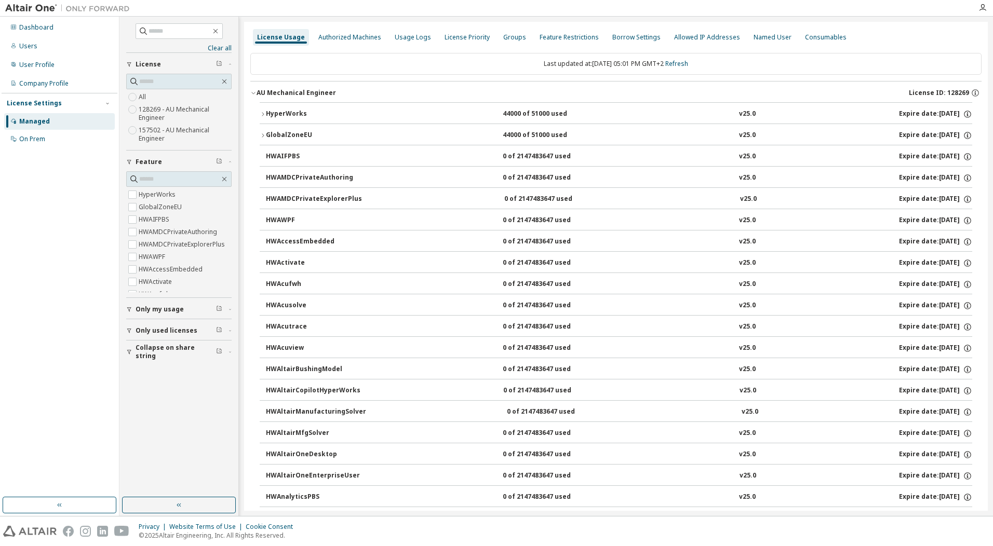
click at [286, 111] on div "HyperWorks" at bounding box center [312, 114] width 93 height 9
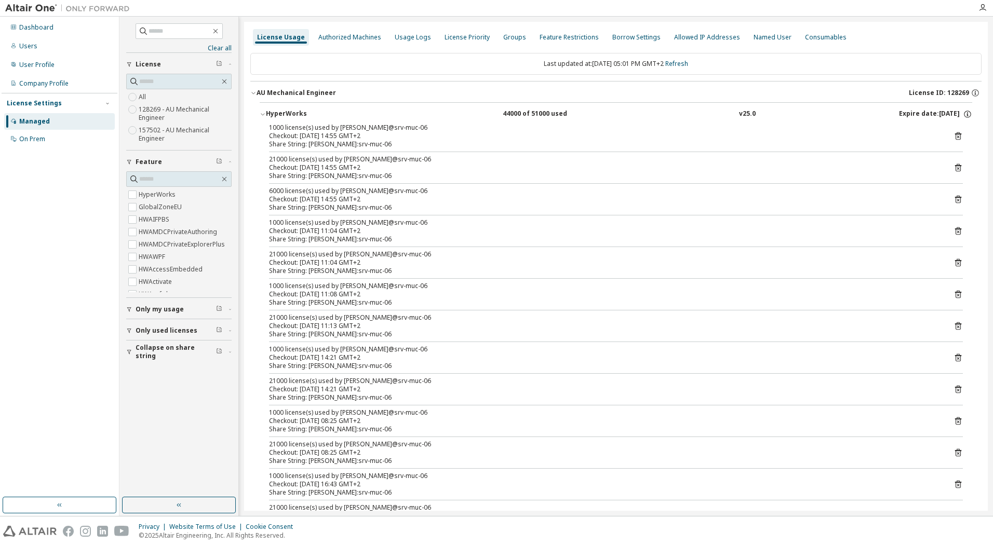
click at [286, 111] on div "HyperWorks" at bounding box center [312, 114] width 93 height 9
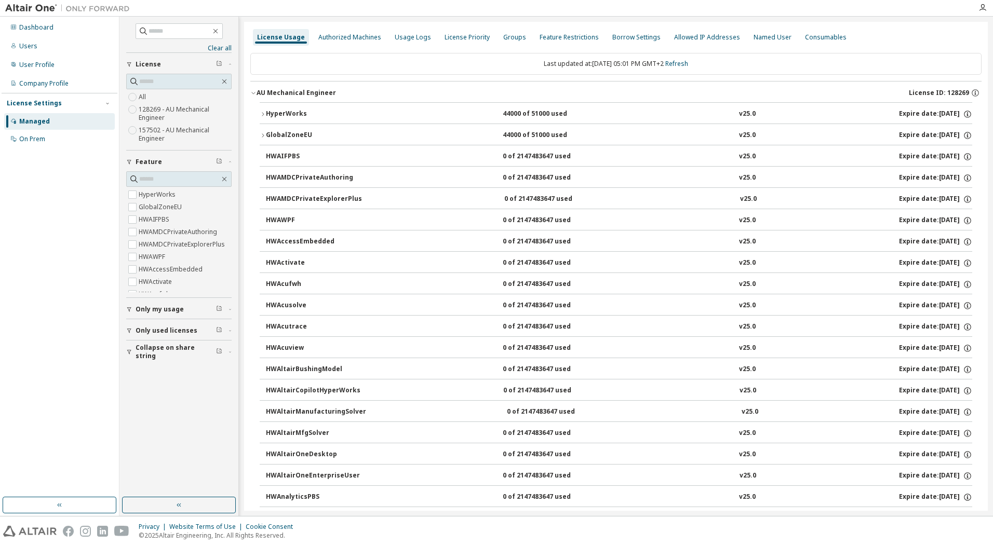
click at [288, 110] on div "HyperWorks" at bounding box center [312, 114] width 93 height 9
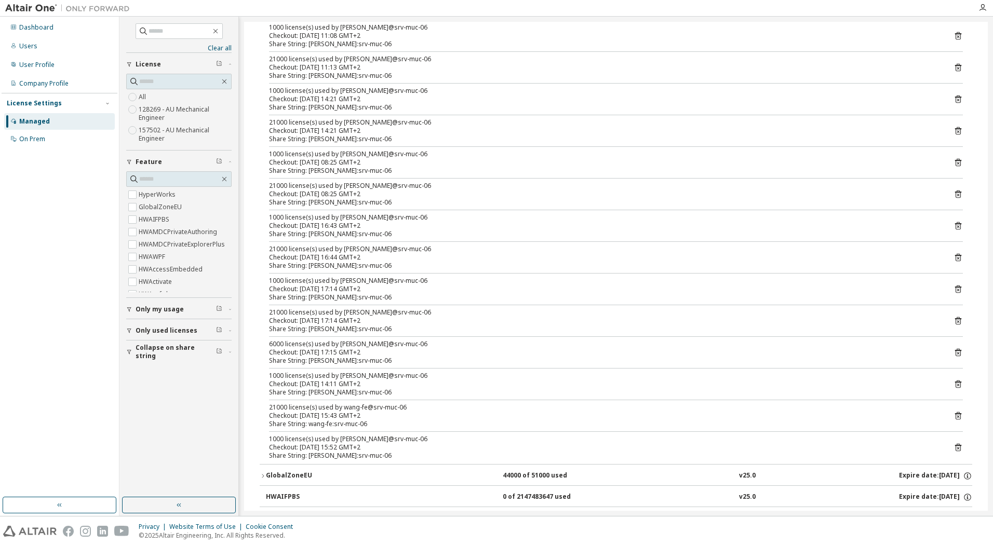
scroll to position [260, 0]
drag, startPoint x: 334, startPoint y: 410, endPoint x: 399, endPoint y: 410, distance: 65.4
click at [399, 410] on div "21000 license(s) used by wang-fe@srv-muc-06 Checkout: [DATE] 15:43 GMT+2" at bounding box center [603, 411] width 669 height 17
drag, startPoint x: 399, startPoint y: 410, endPoint x: 355, endPoint y: 413, distance: 44.7
click at [355, 413] on div "Checkout: [DATE] 15:43 GMT+2" at bounding box center [603, 415] width 669 height 8
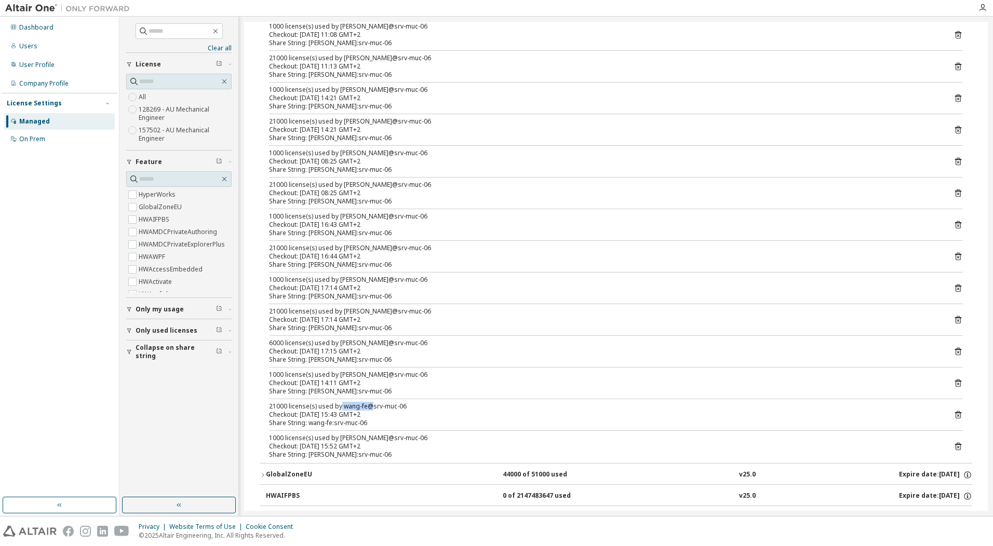
drag, startPoint x: 340, startPoint y: 403, endPoint x: 368, endPoint y: 404, distance: 28.6
click at [368, 404] on div "21000 license(s) used by wang-fe@srv-muc-06" at bounding box center [603, 407] width 669 height 8
drag, startPoint x: 368, startPoint y: 404, endPoint x: 345, endPoint y: 382, distance: 31.6
click at [345, 379] on div "Checkout: [DATE] 14:11 GMT+2" at bounding box center [603, 383] width 669 height 8
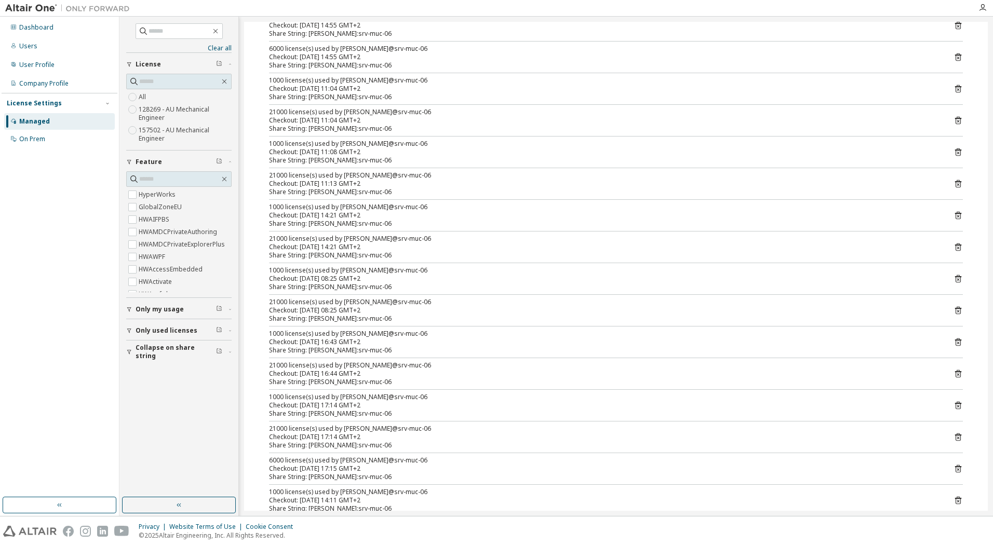
scroll to position [0, 0]
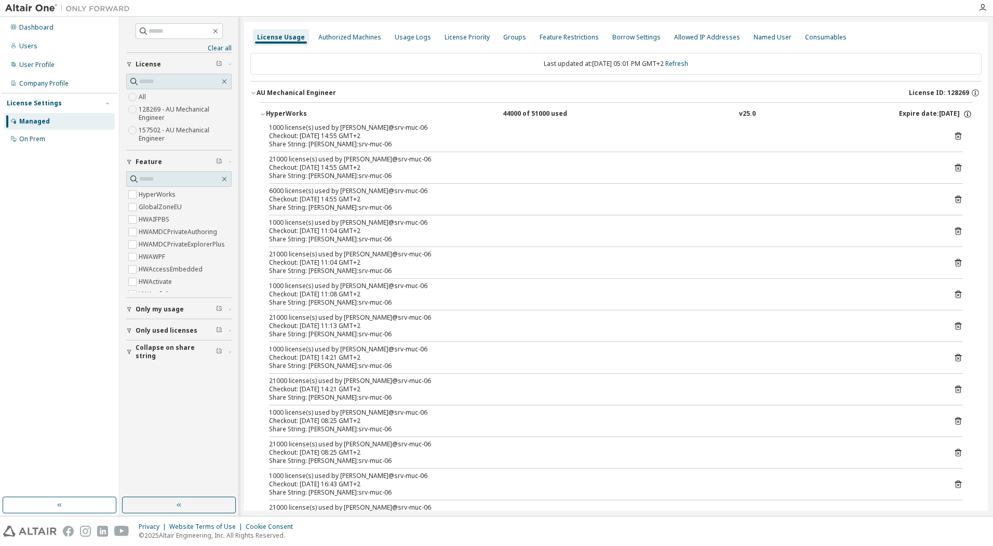
click at [151, 130] on label "157502 - AU Mechanical Engineer" at bounding box center [185, 134] width 93 height 21
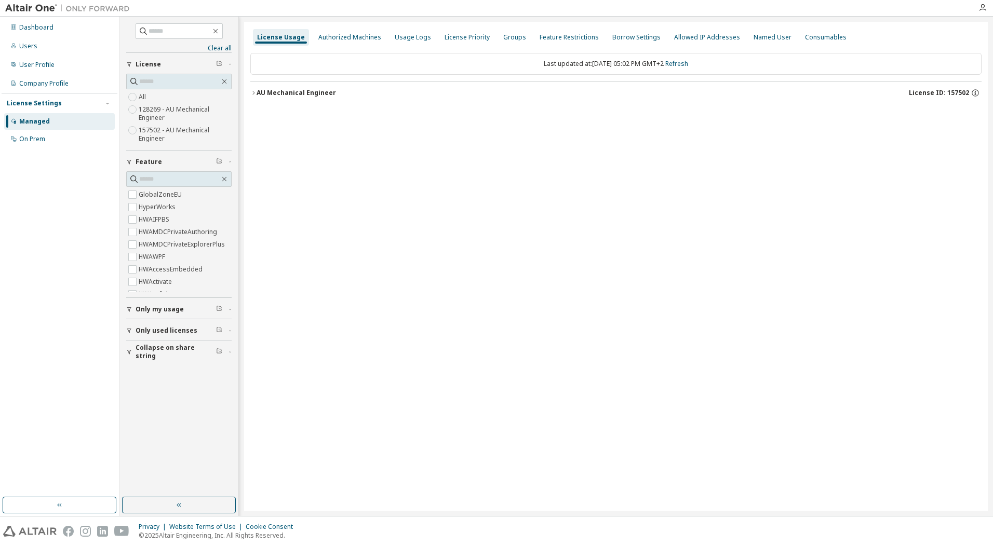
click at [292, 89] on div "AU Mechanical Engineer" at bounding box center [296, 93] width 79 height 8
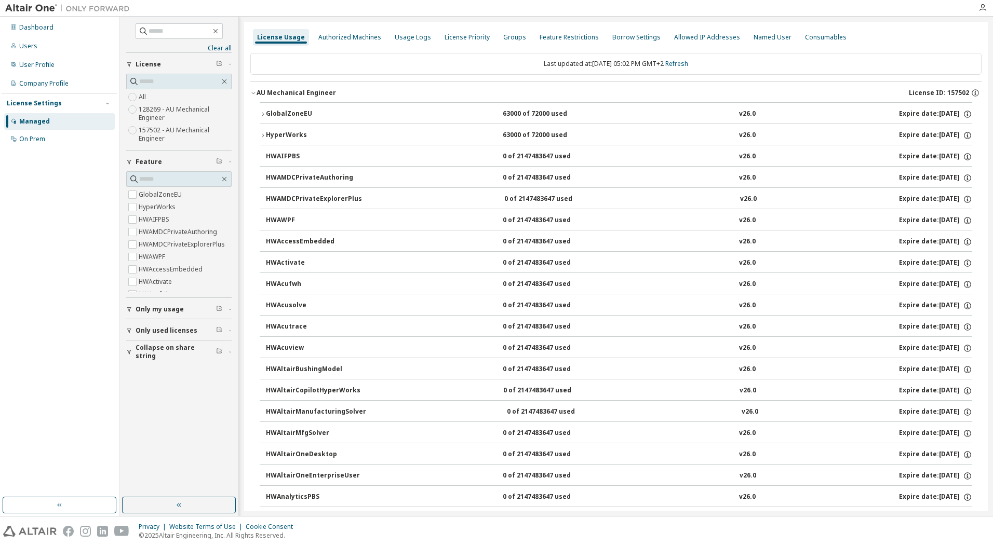
click at [302, 113] on div "GlobalZoneEU" at bounding box center [312, 114] width 93 height 9
